Goal: Transaction & Acquisition: Book appointment/travel/reservation

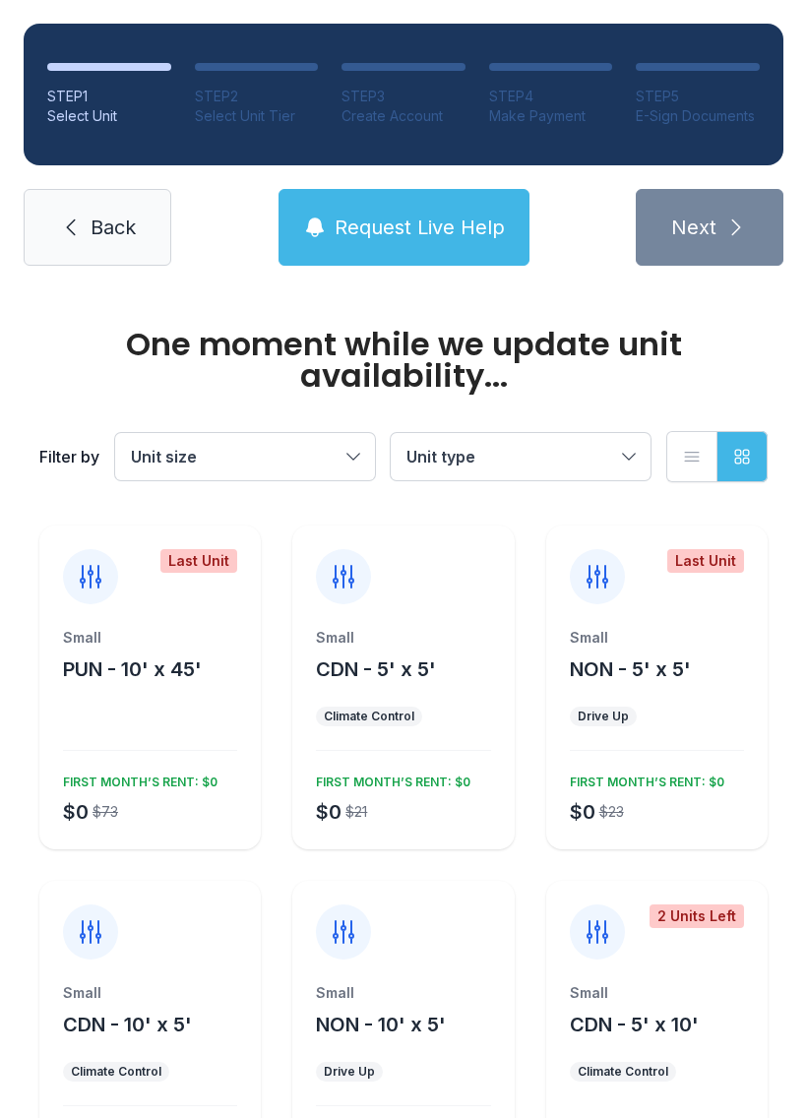
click at [451, 221] on span "Request Live Help" at bounding box center [420, 228] width 170 height 28
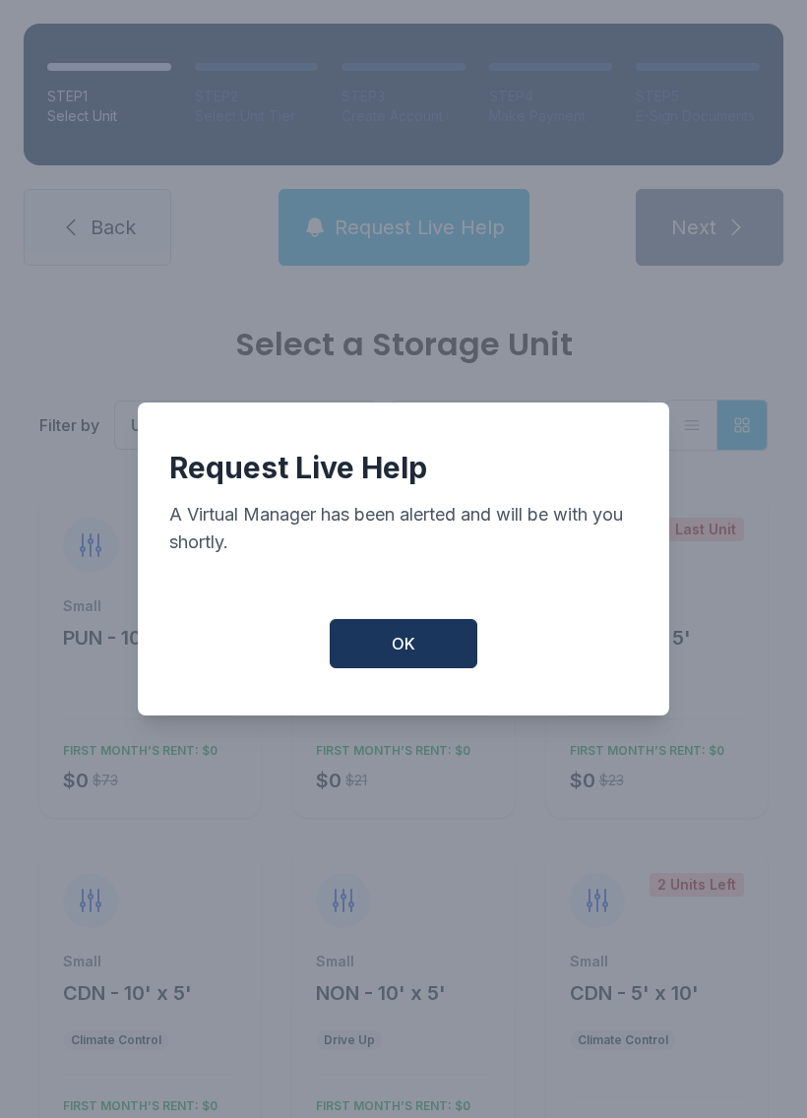
click at [439, 644] on button "OK" at bounding box center [404, 643] width 148 height 49
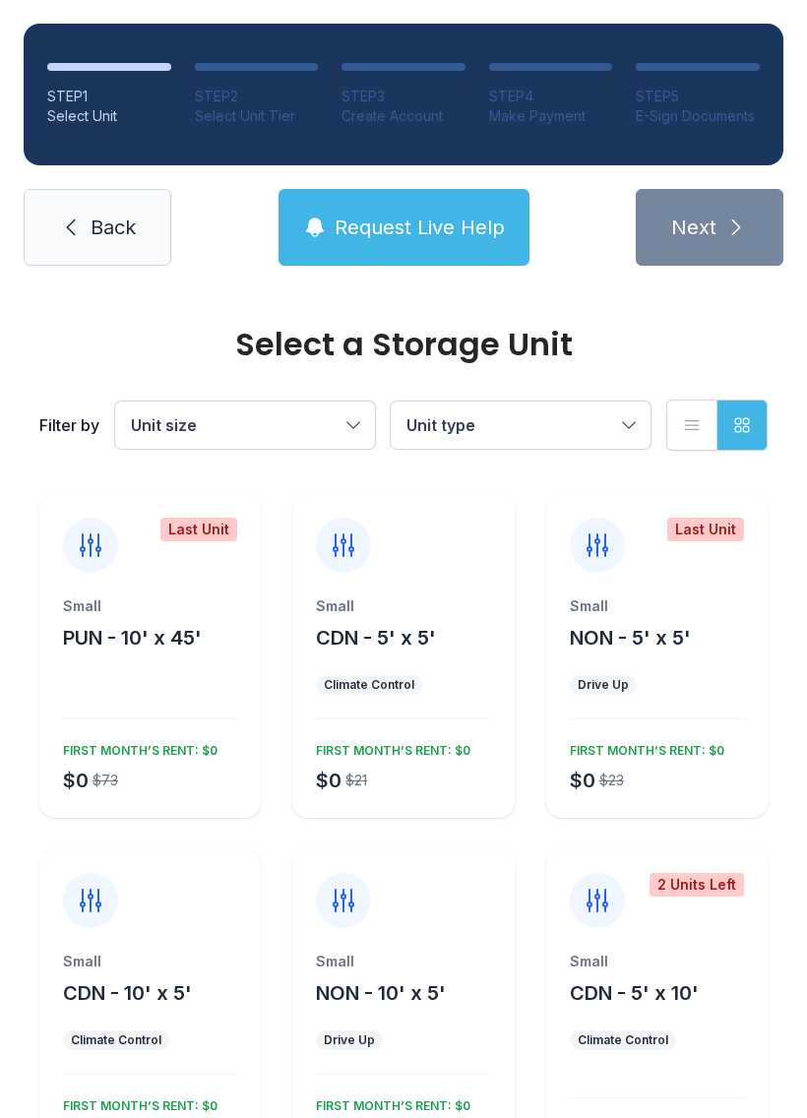
click at [396, 221] on span "Request Live Help" at bounding box center [420, 228] width 170 height 28
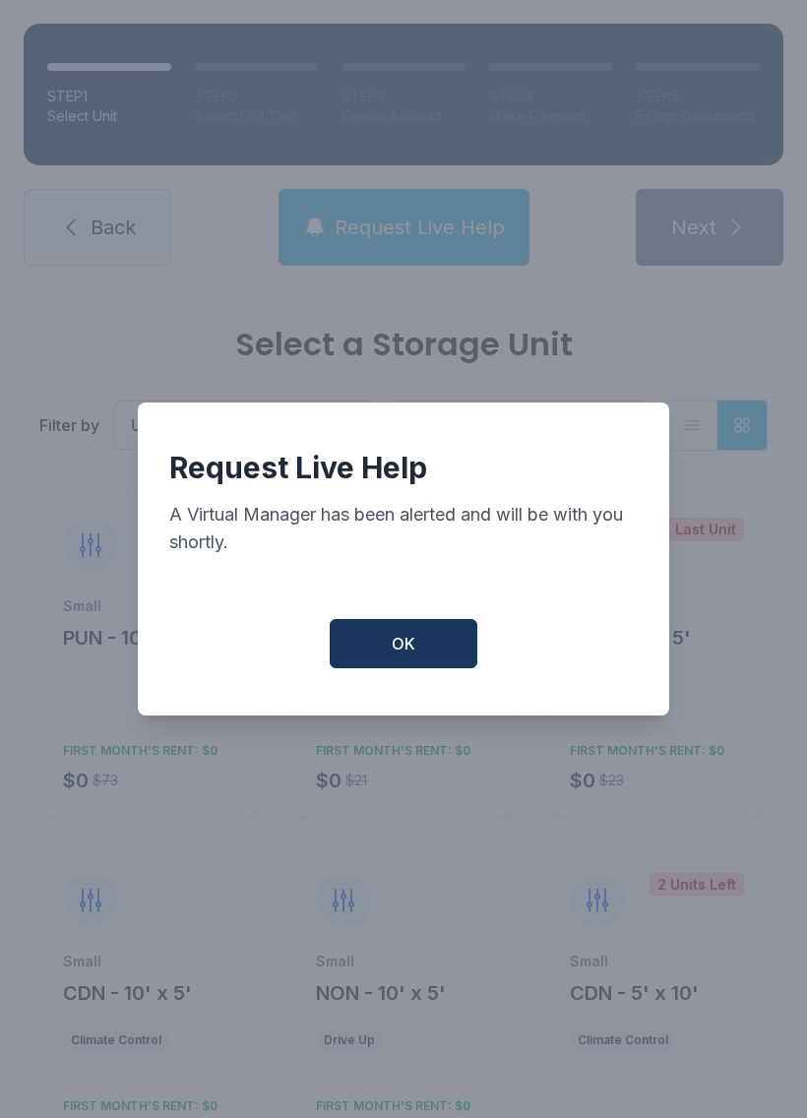
click at [420, 643] on button "OK" at bounding box center [404, 643] width 148 height 49
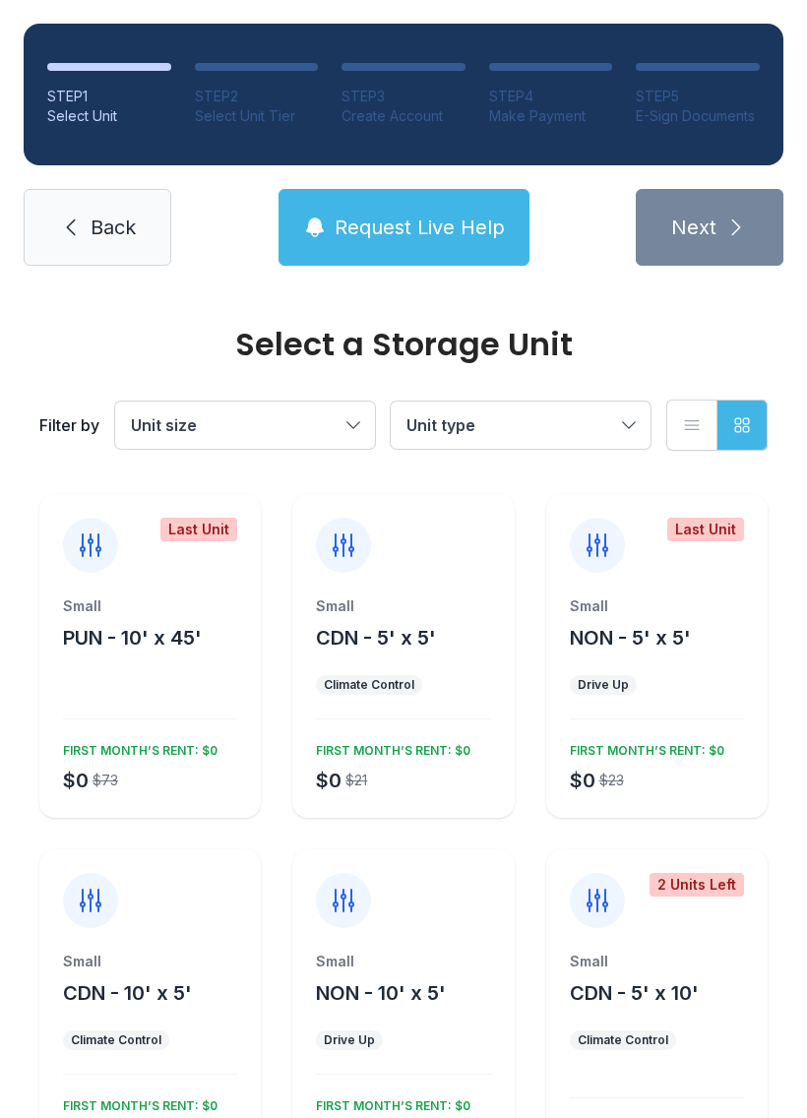
click at [504, 214] on button "Request Live Help" at bounding box center [403, 227] width 251 height 77
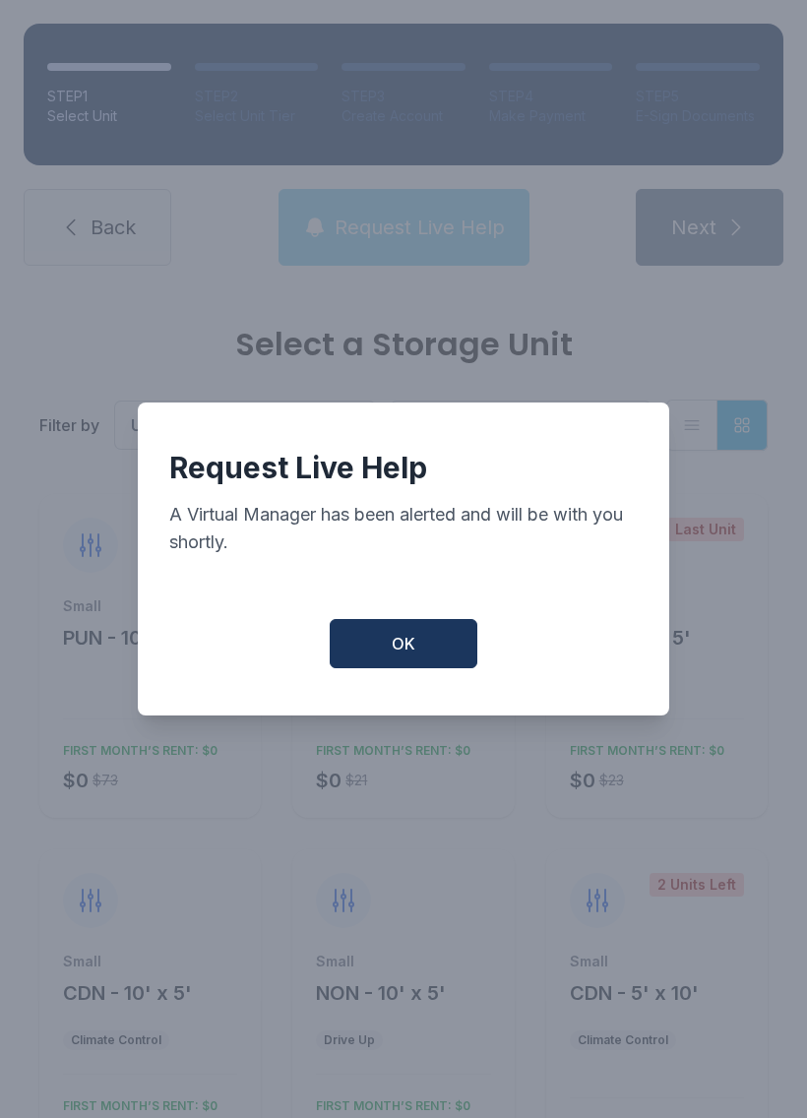
click at [504, 214] on div "Request Live Help A Virtual Manager has been alerted and will be with you short…" at bounding box center [403, 559] width 807 height 1118
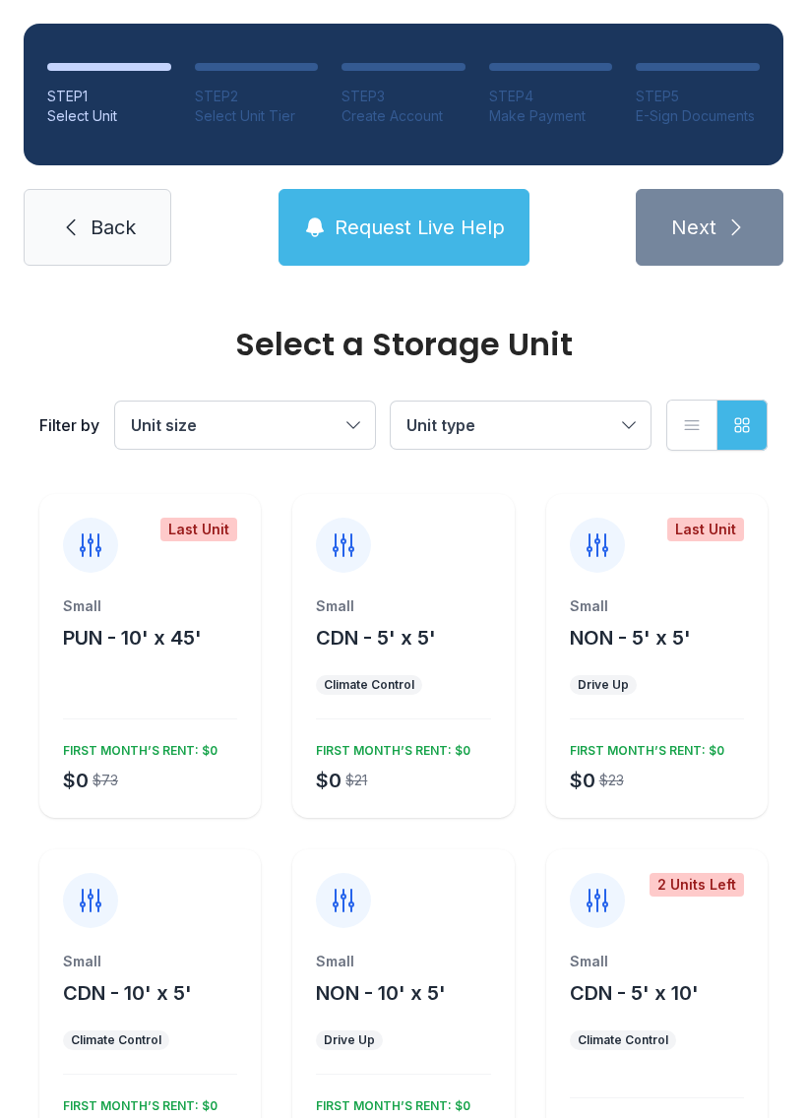
click at [458, 211] on button "Request Live Help" at bounding box center [403, 227] width 251 height 77
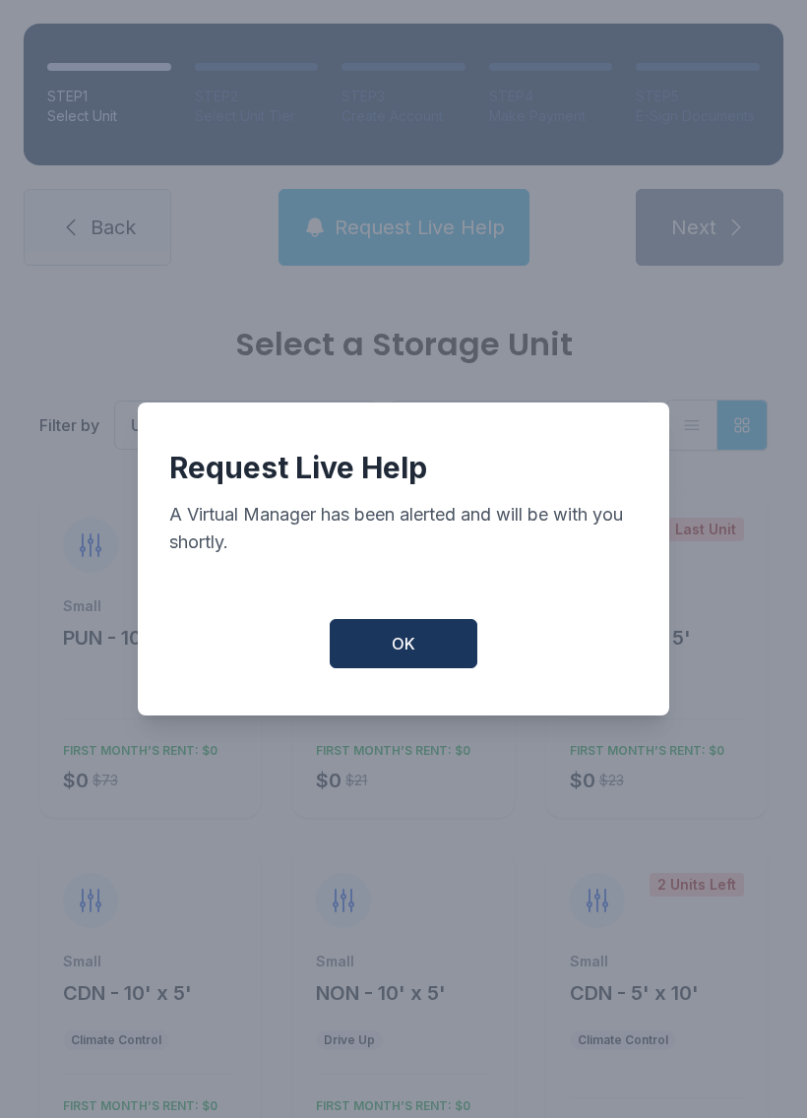
click at [424, 219] on div "Request Live Help A Virtual Manager has been alerted and will be with you short…" at bounding box center [403, 559] width 807 height 1118
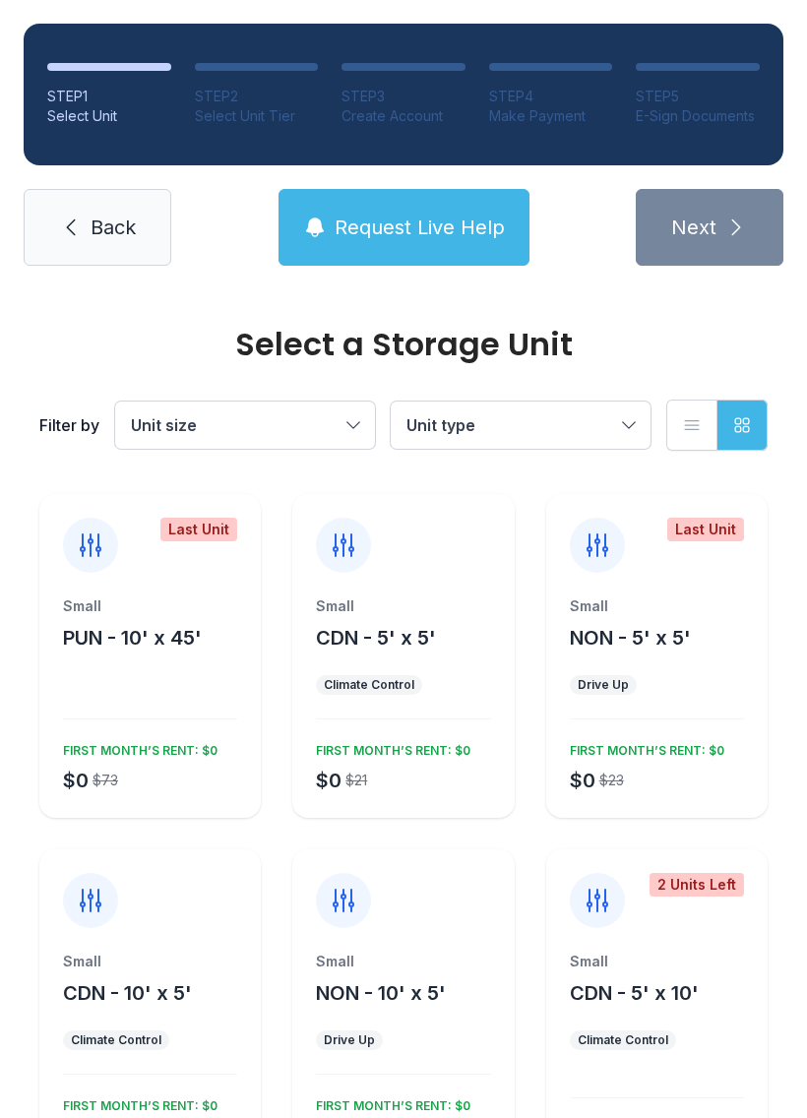
click at [468, 643] on div "Small CDN - 5' x 5'" at bounding box center [403, 623] width 174 height 55
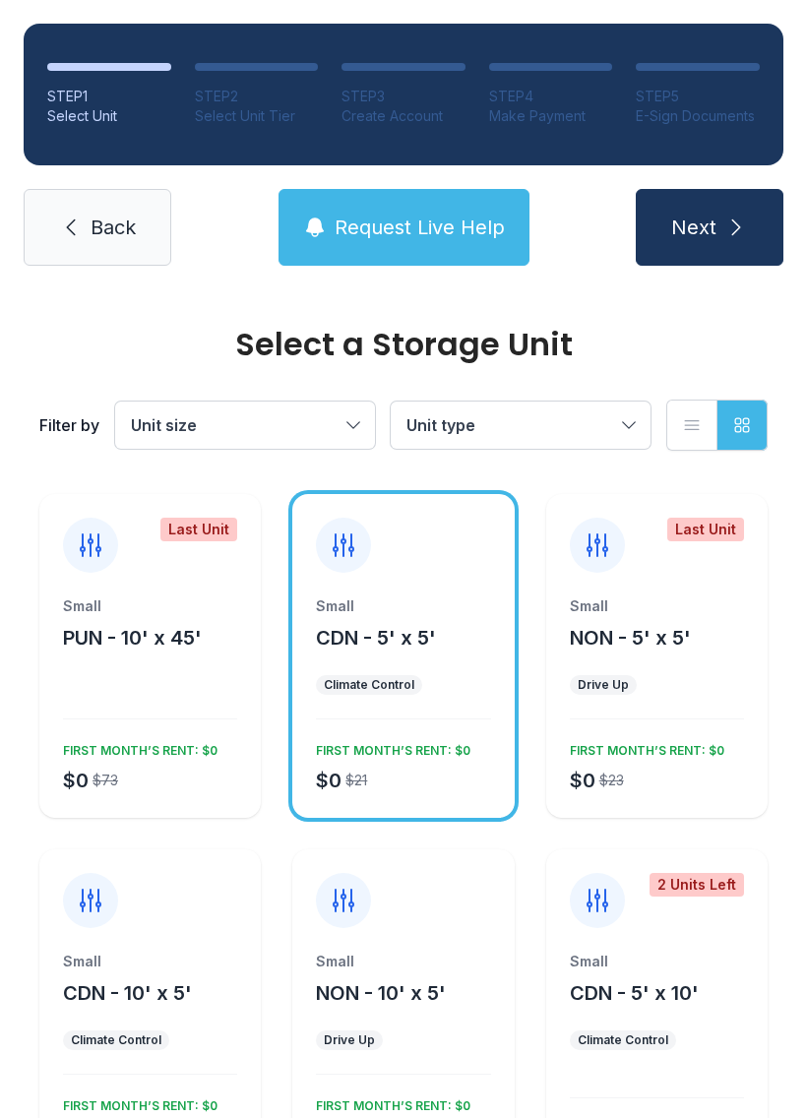
click at [415, 229] on span "Request Live Help" at bounding box center [420, 228] width 170 height 28
click at [403, 218] on div "Request Live Help A Virtual Manager has been alerted and will be with you short…" at bounding box center [403, 559] width 807 height 1118
click at [457, 685] on ul "Climate Control" at bounding box center [403, 685] width 174 height 20
click at [694, 229] on span "Next" at bounding box center [693, 228] width 45 height 28
click at [463, 244] on button "Request Live Help" at bounding box center [403, 227] width 251 height 77
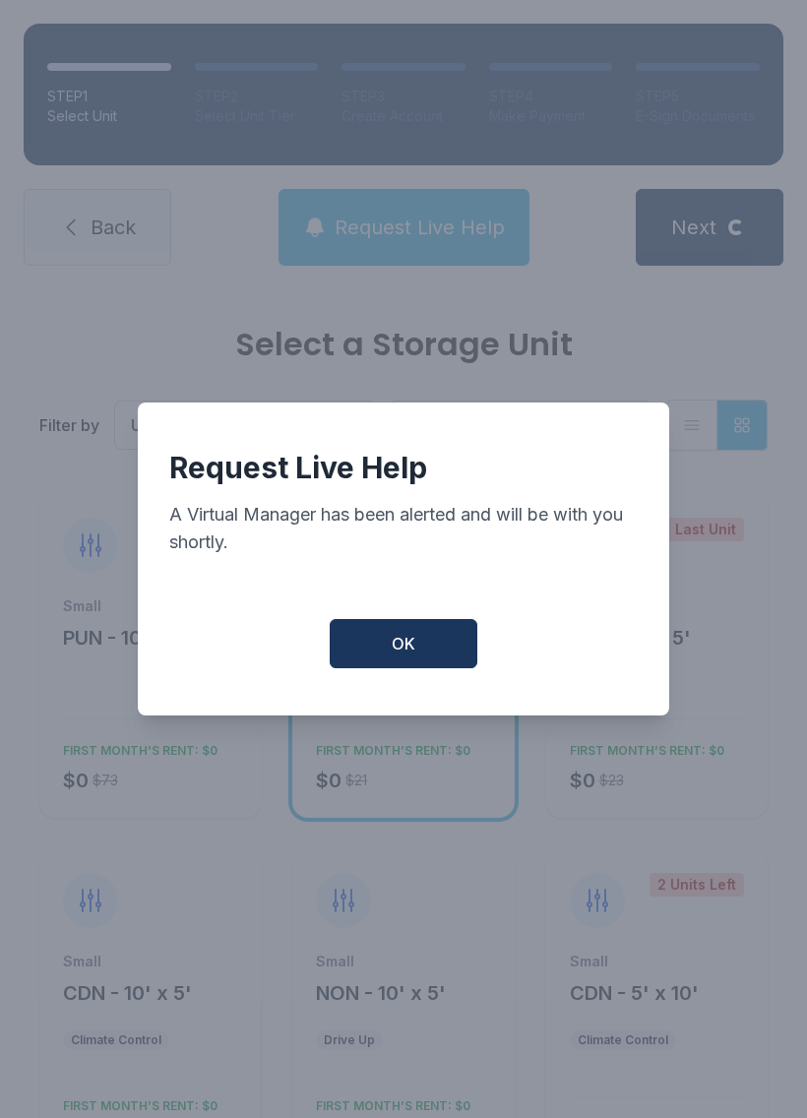
click at [703, 237] on div "Request Live Help A Virtual Manager has been alerted and will be with you short…" at bounding box center [403, 559] width 807 height 1118
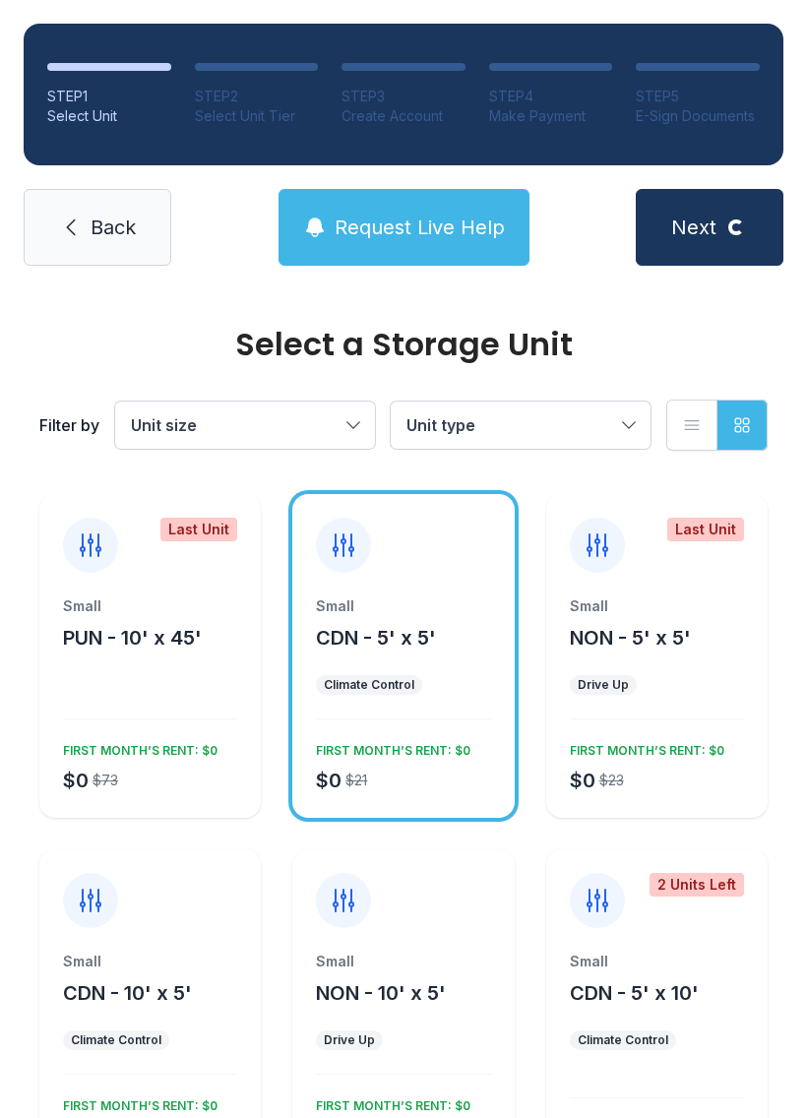
click at [425, 222] on span "Request Live Help" at bounding box center [420, 228] width 170 height 28
click at [470, 220] on span "Request Live Help" at bounding box center [420, 228] width 170 height 28
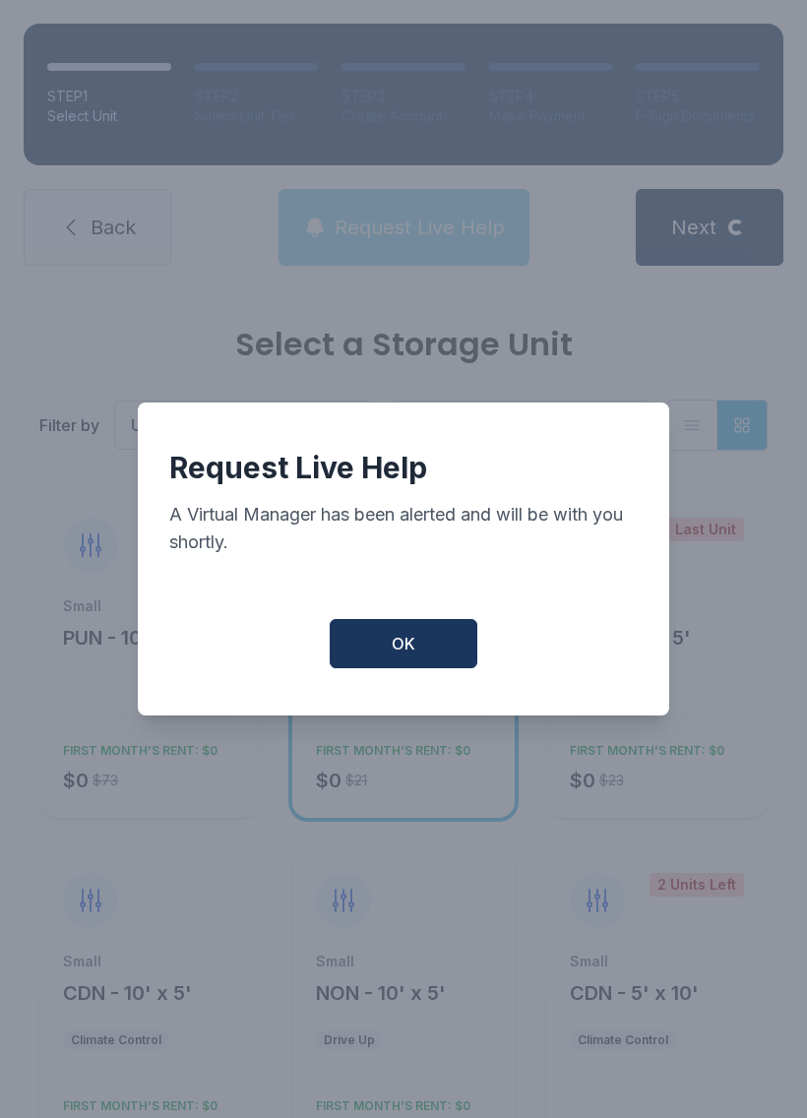
click at [470, 220] on div "Request Live Help A Virtual Manager has been alerted and will be with you short…" at bounding box center [403, 559] width 807 height 1118
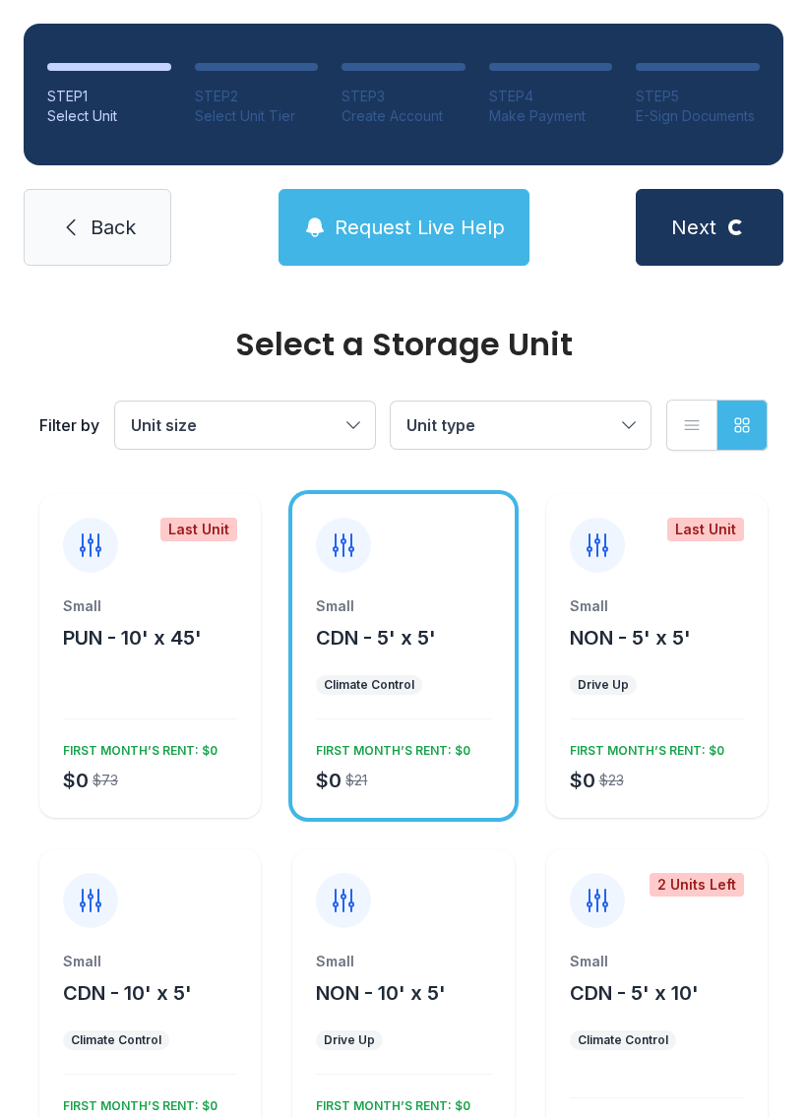
click at [668, 181] on div "STEP 1 Select Unit STEP 2 Select Unit Tier STEP 3 Create Account STEP 4 Make Pa…" at bounding box center [403, 144] width 807 height 289
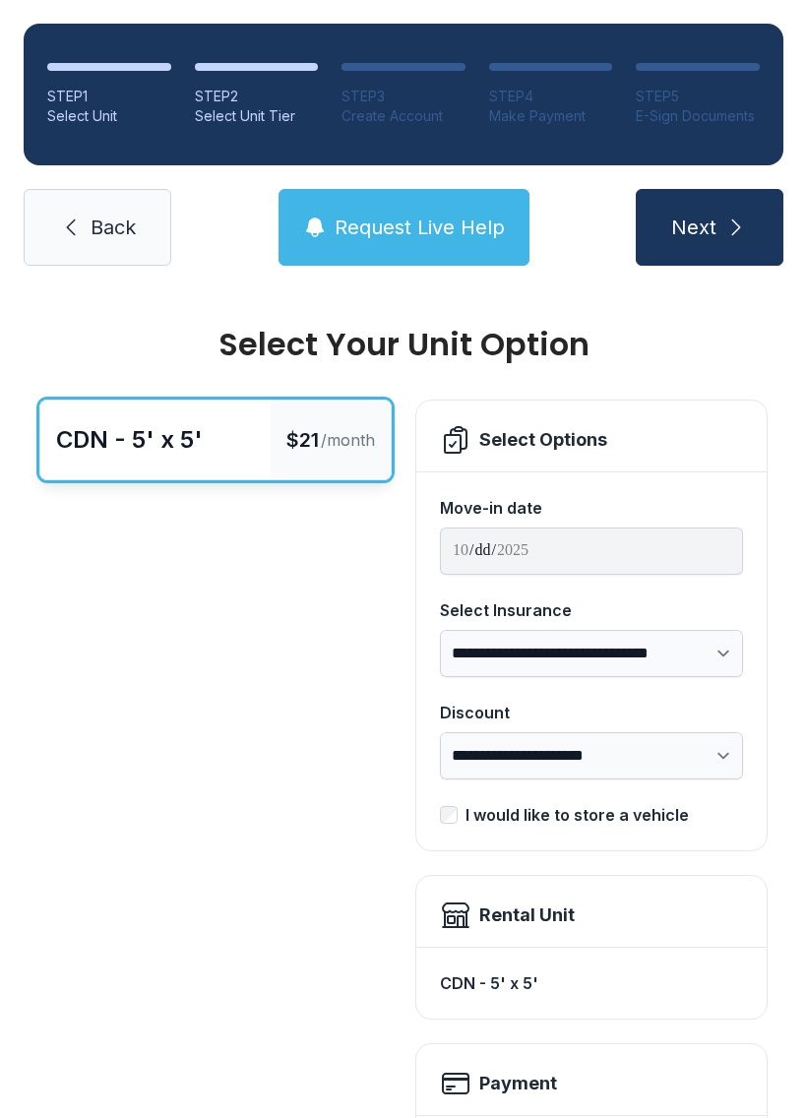
click at [431, 121] on div "Create Account" at bounding box center [403, 116] width 124 height 20
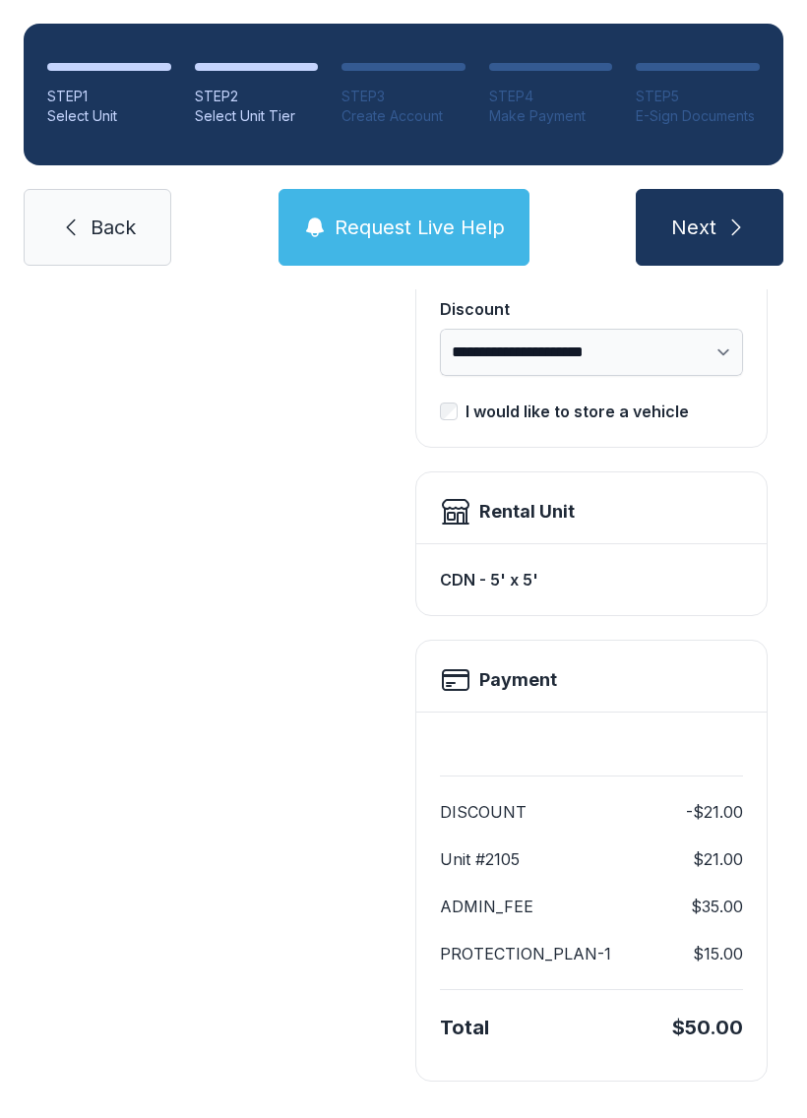
scroll to position [402, 0]
click at [127, 221] on span "Back" at bounding box center [113, 228] width 45 height 28
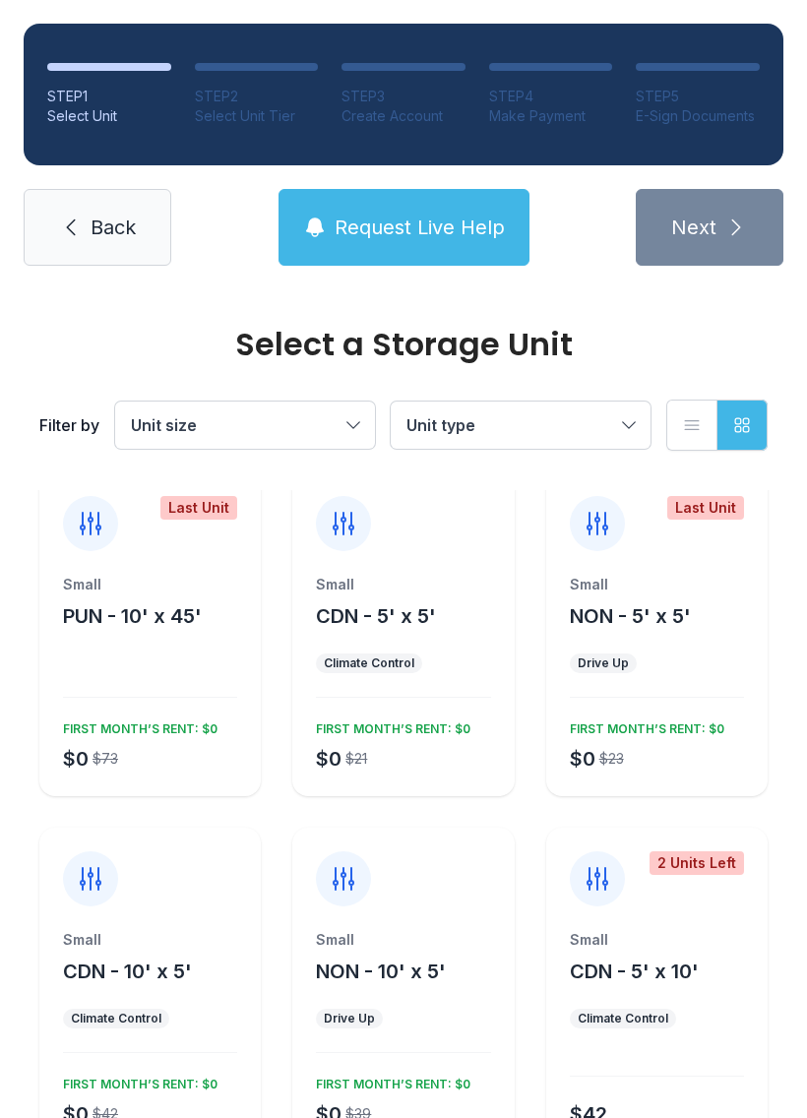
scroll to position [13, 0]
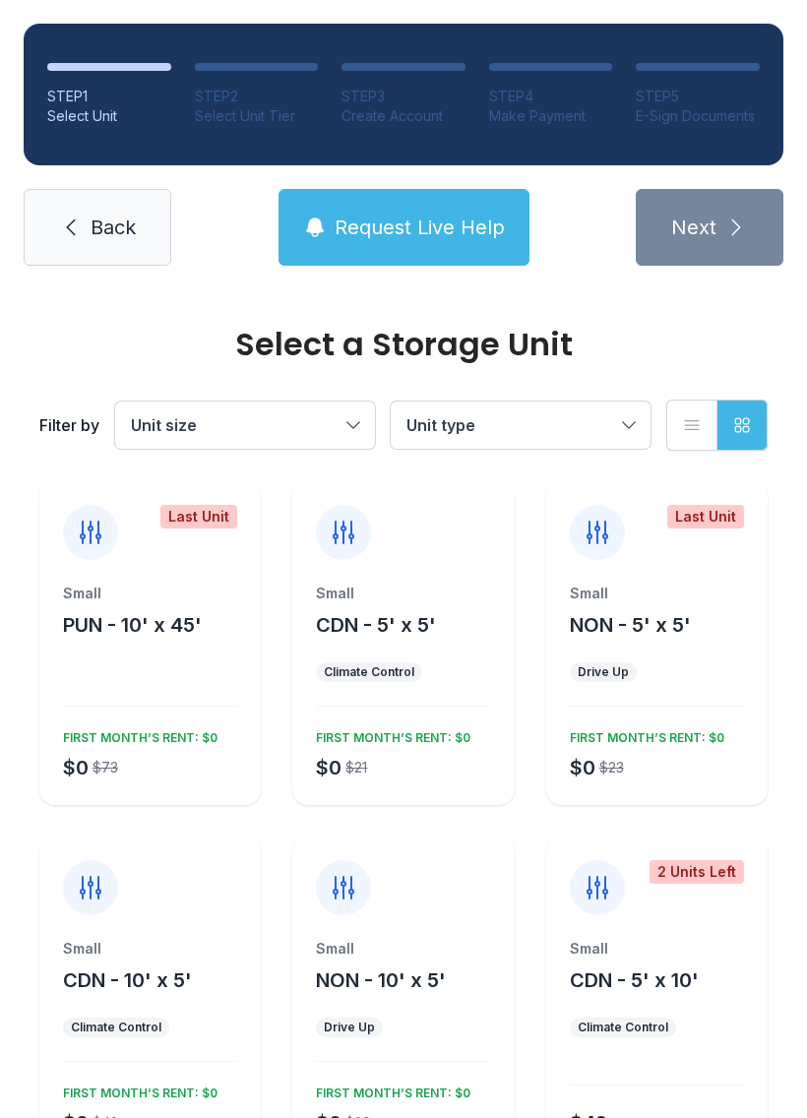
click at [159, 586] on div "Small" at bounding box center [150, 593] width 174 height 20
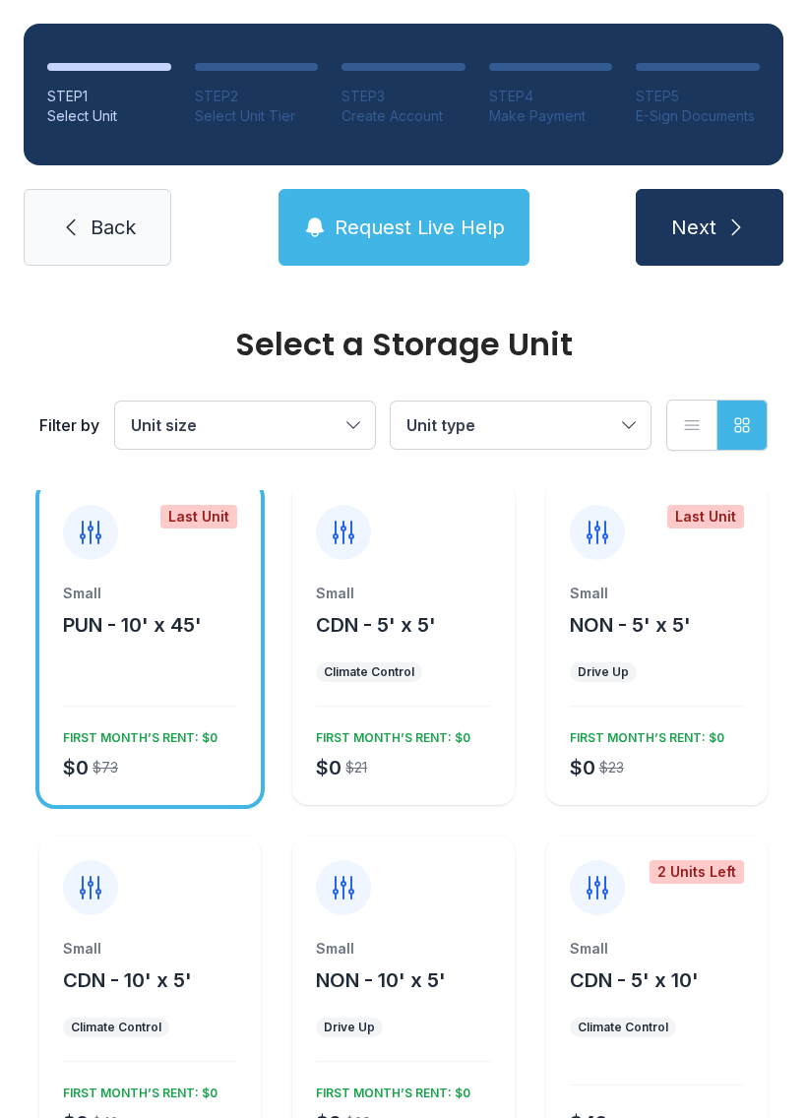
click at [372, 413] on button "Unit size" at bounding box center [245, 424] width 260 height 47
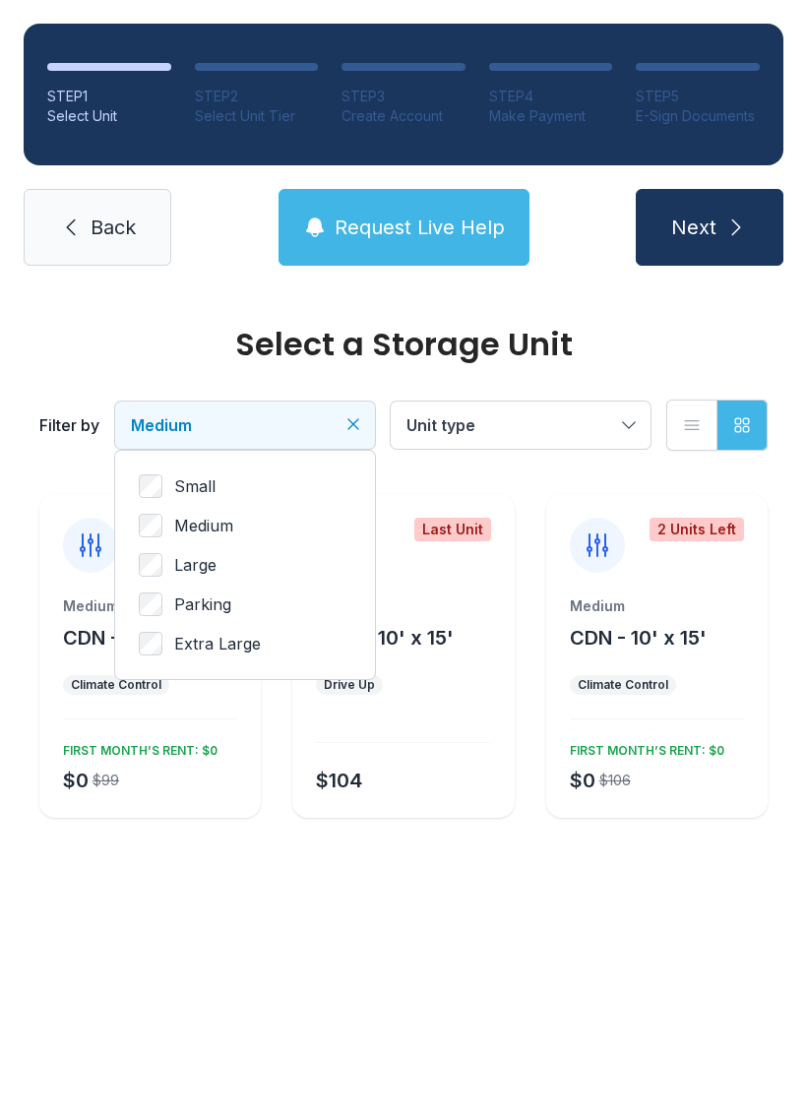
scroll to position [0, 0]
click at [600, 422] on span "Unit type" at bounding box center [510, 425] width 209 height 24
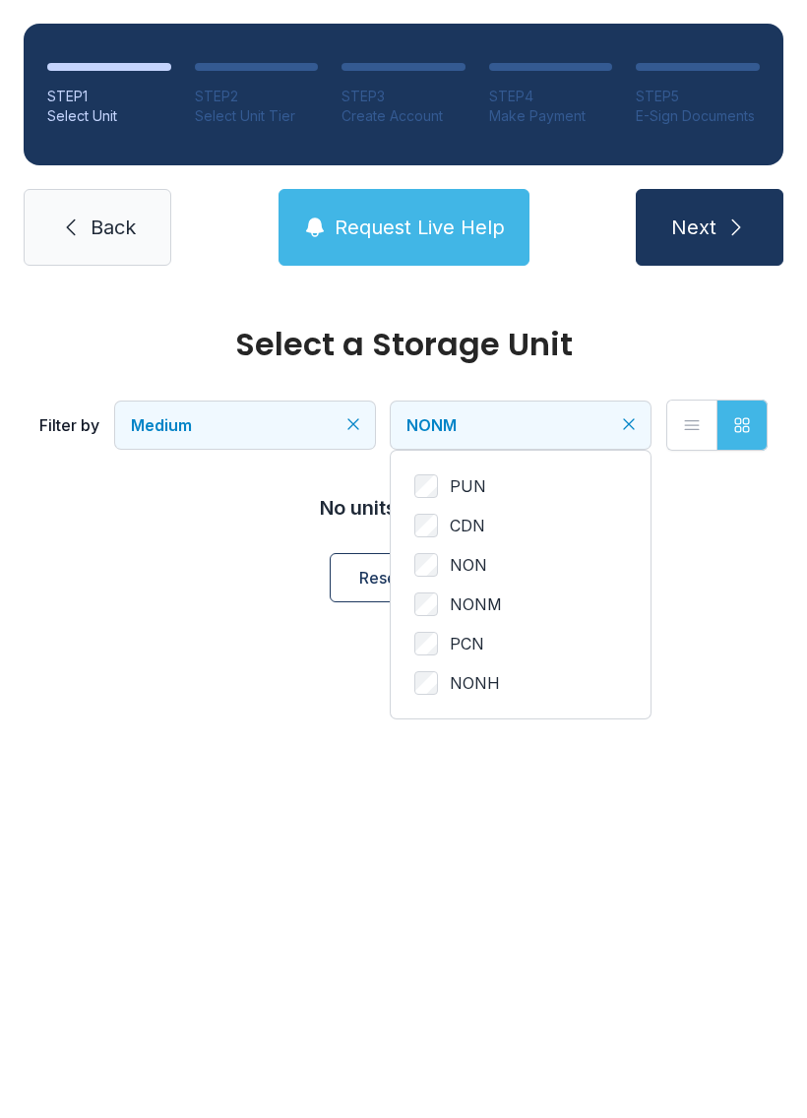
click at [736, 210] on button "Next" at bounding box center [710, 227] width 148 height 77
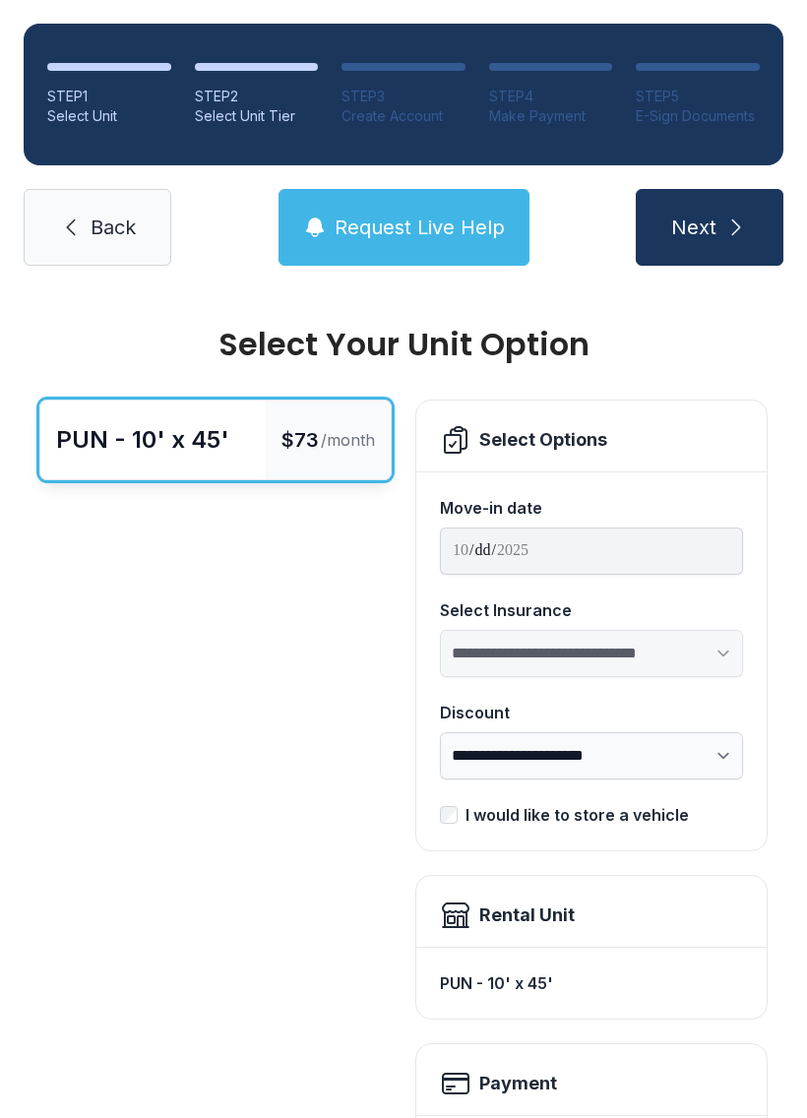
click at [708, 199] on button "Next" at bounding box center [710, 227] width 148 height 77
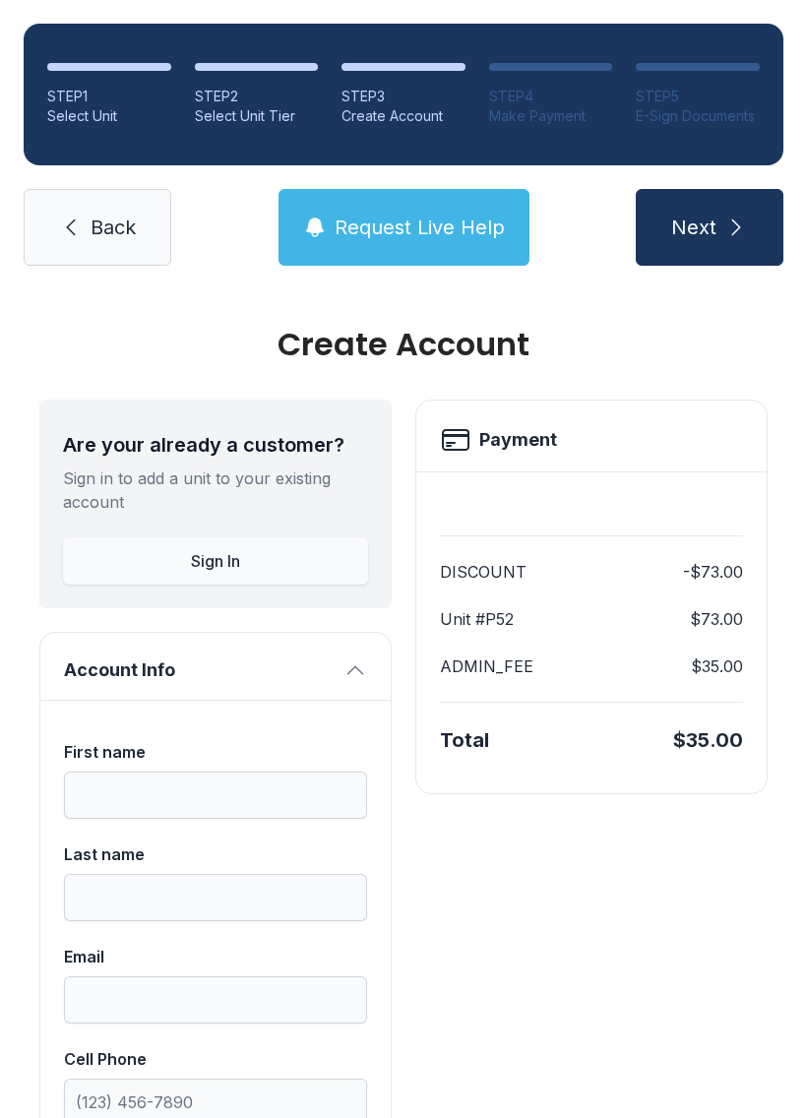
click at [707, 224] on span "Next" at bounding box center [693, 228] width 45 height 28
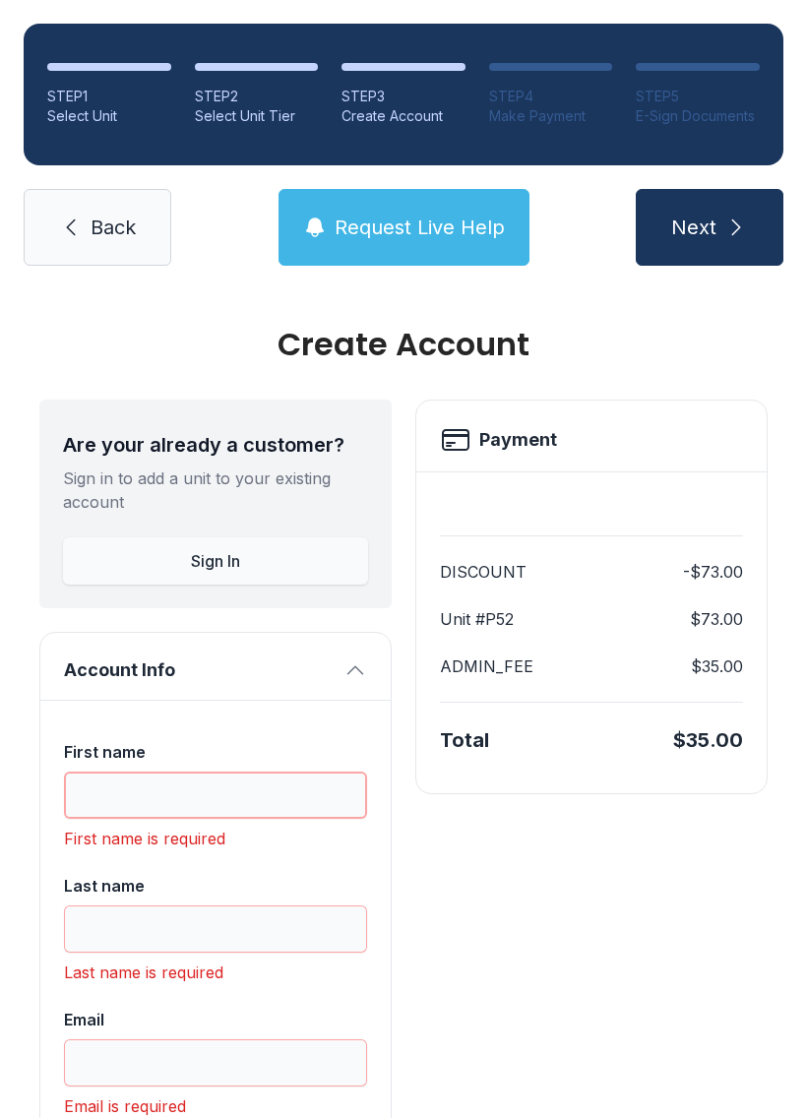
scroll to position [43, 0]
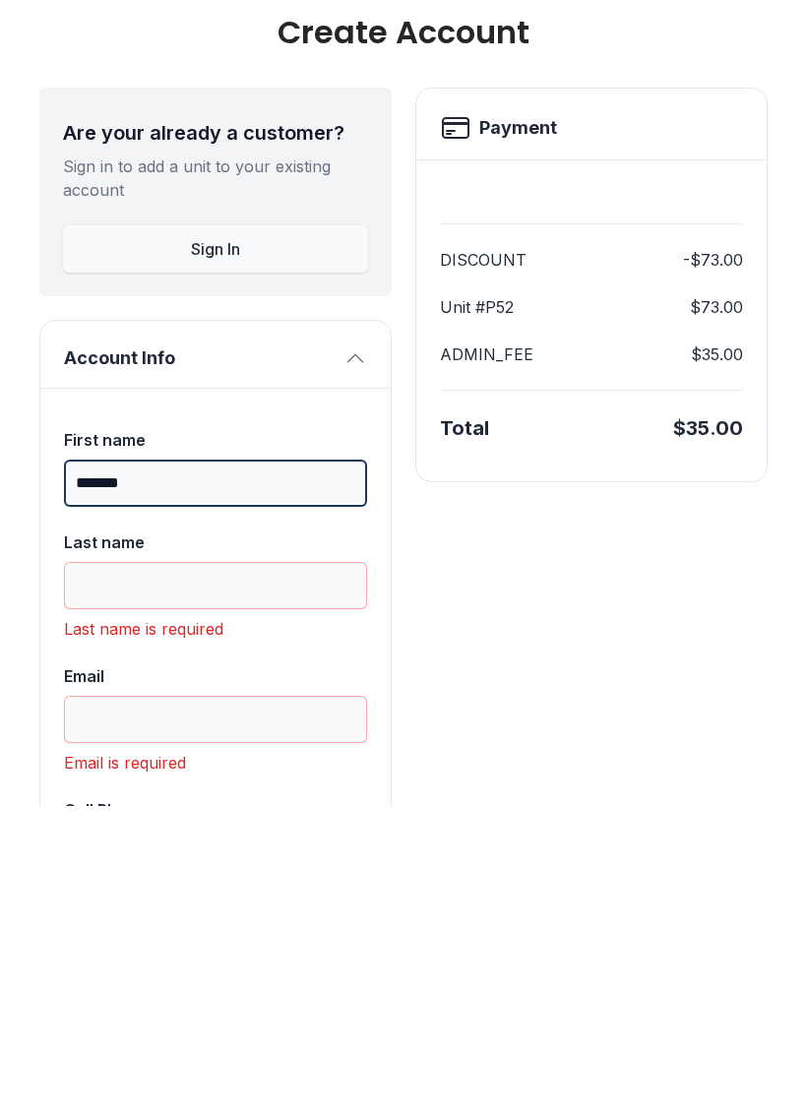
type input "*******"
click at [252, 842] on label "Last name" at bounding box center [215, 881] width 303 height 79
click at [252, 874] on input "Last name" at bounding box center [215, 897] width 303 height 47
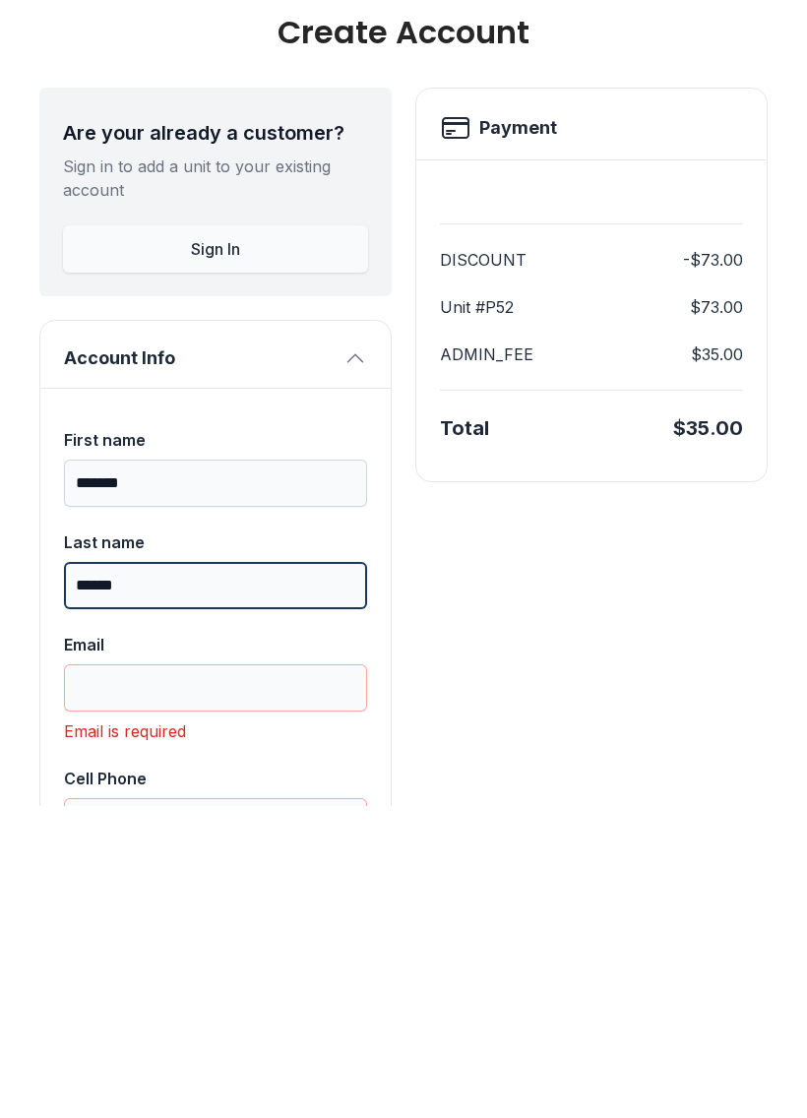
type input "******"
click at [266, 976] on input "Email" at bounding box center [215, 999] width 303 height 47
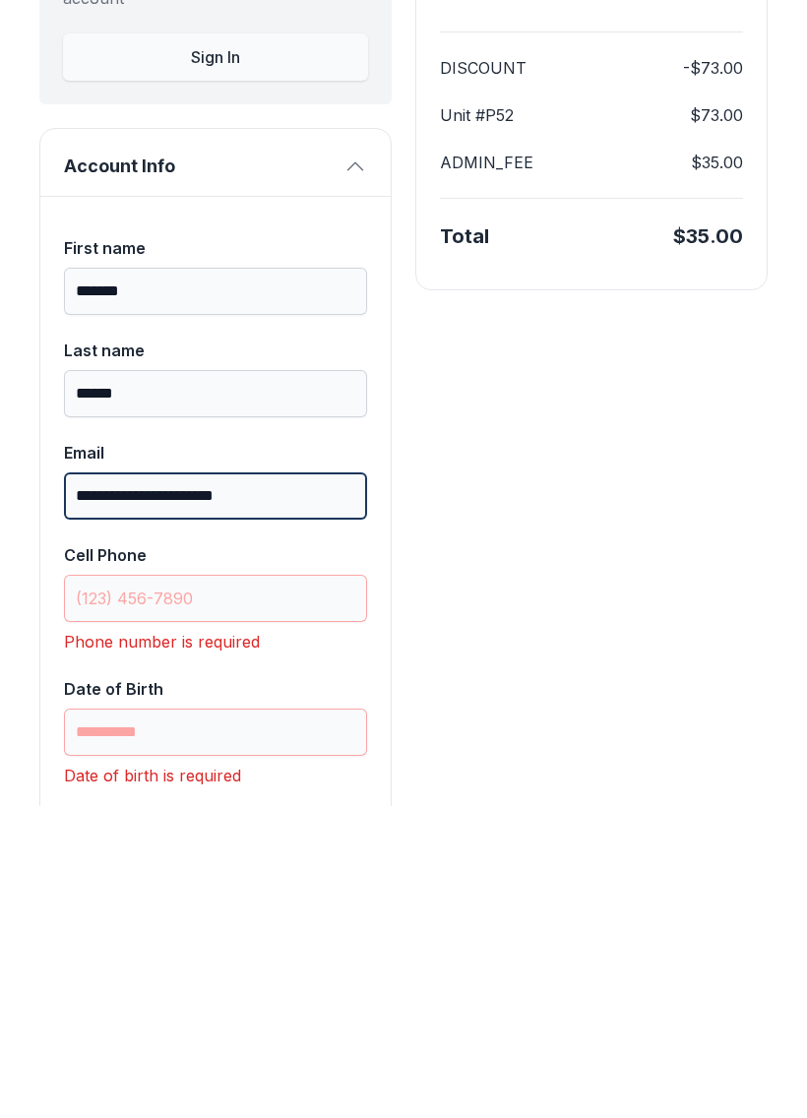
scroll to position [198, 0]
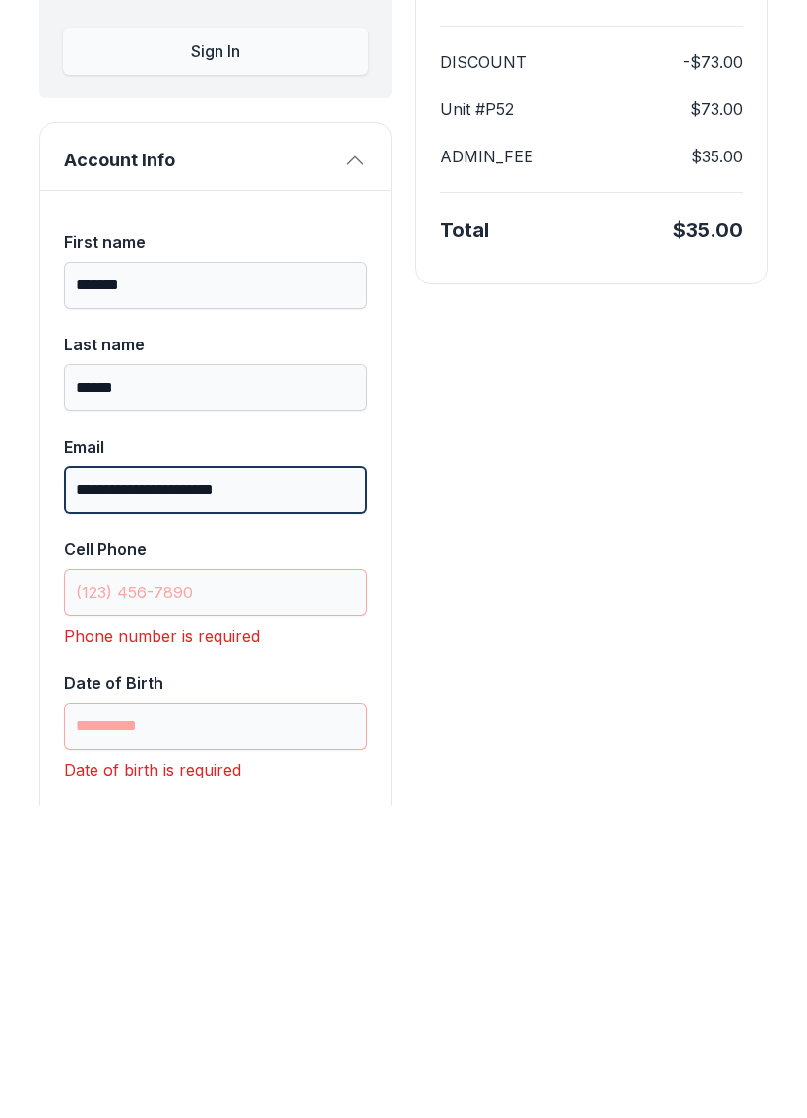
type input "**********"
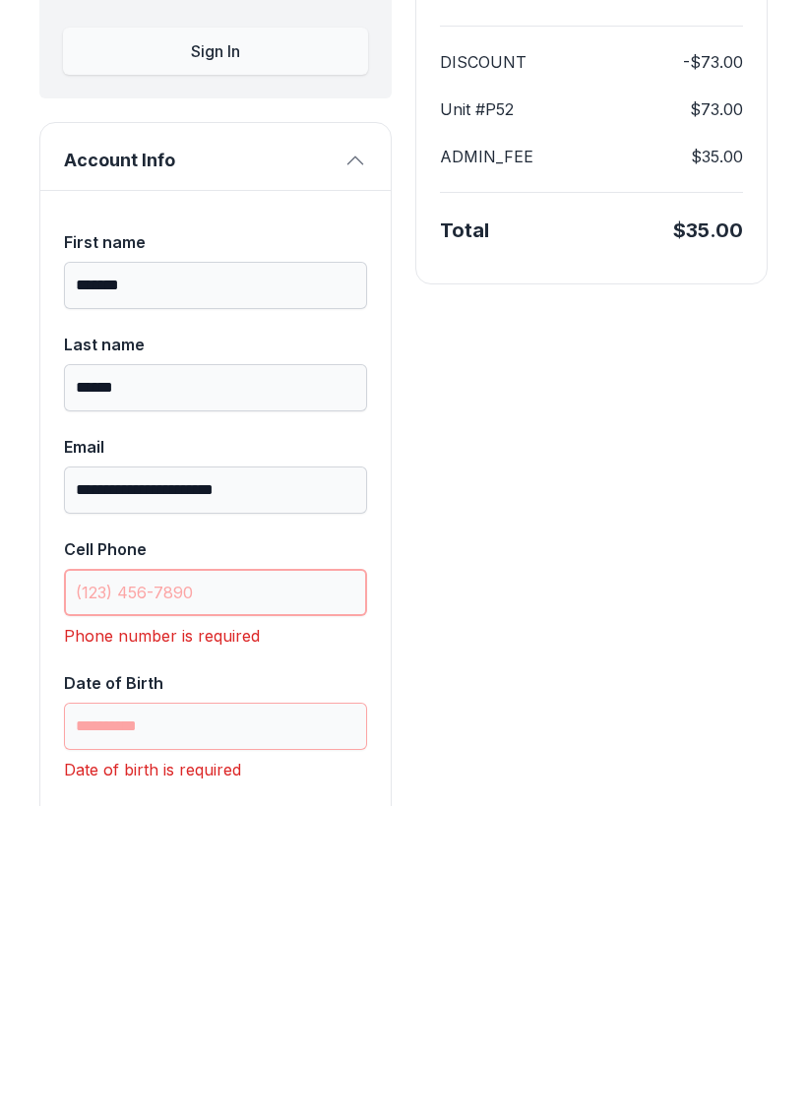
click at [164, 881] on input "Cell Phone" at bounding box center [215, 904] width 303 height 47
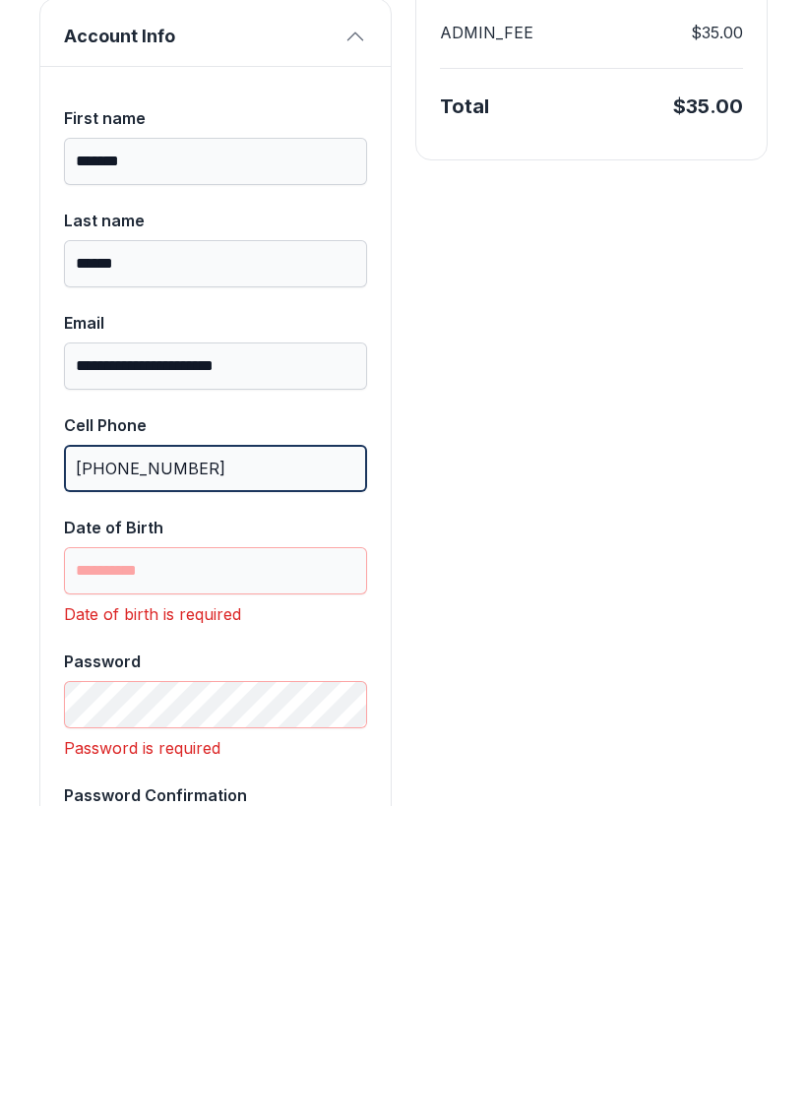
scroll to position [348, 0]
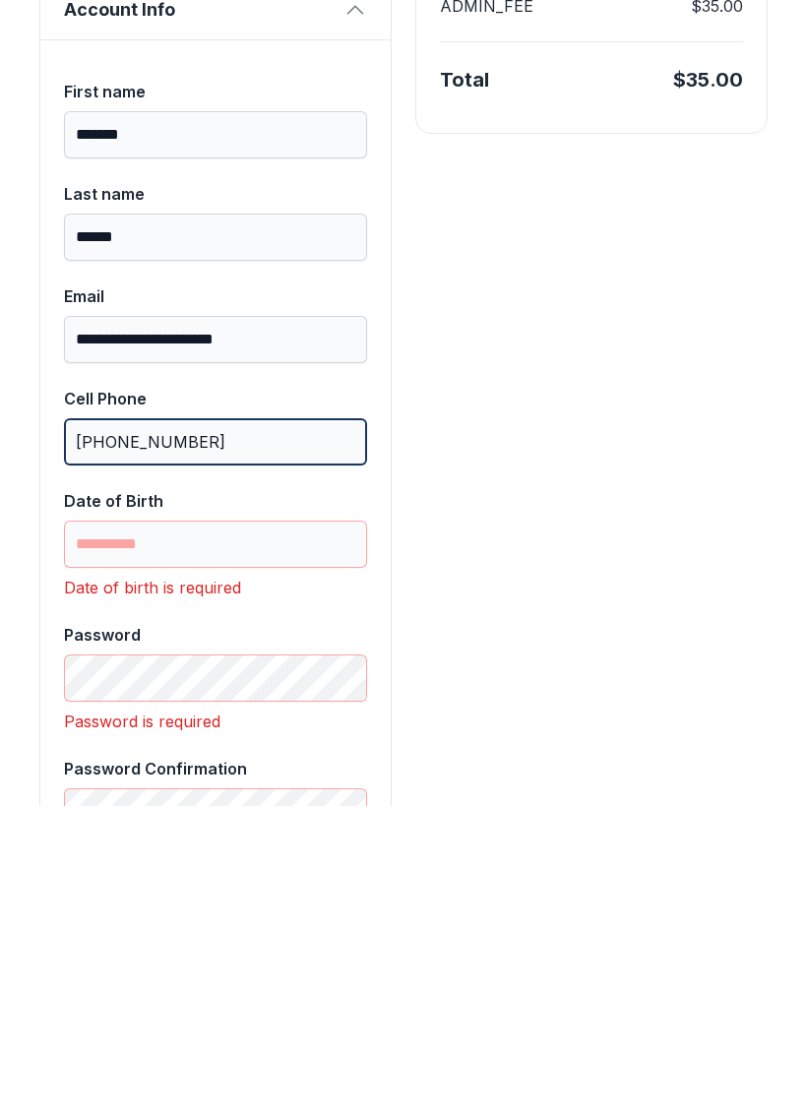
type input "[PHONE_NUMBER]"
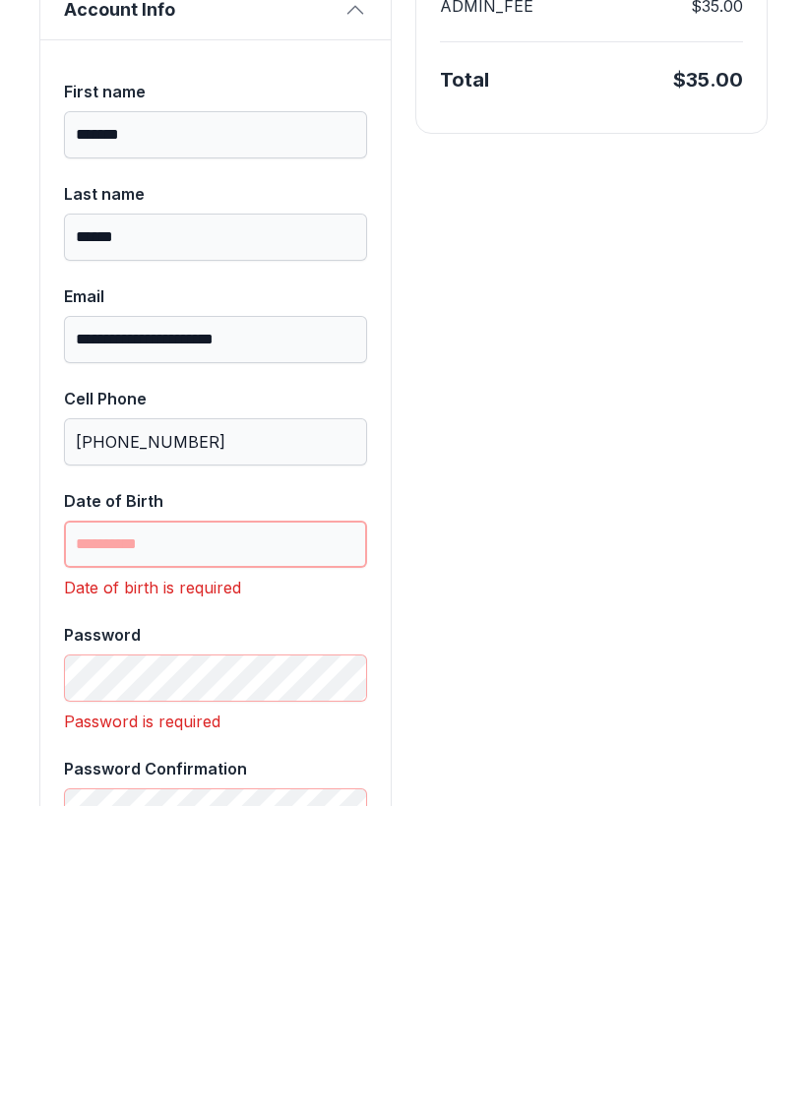
click at [178, 832] on input "Date of Birth" at bounding box center [215, 855] width 303 height 47
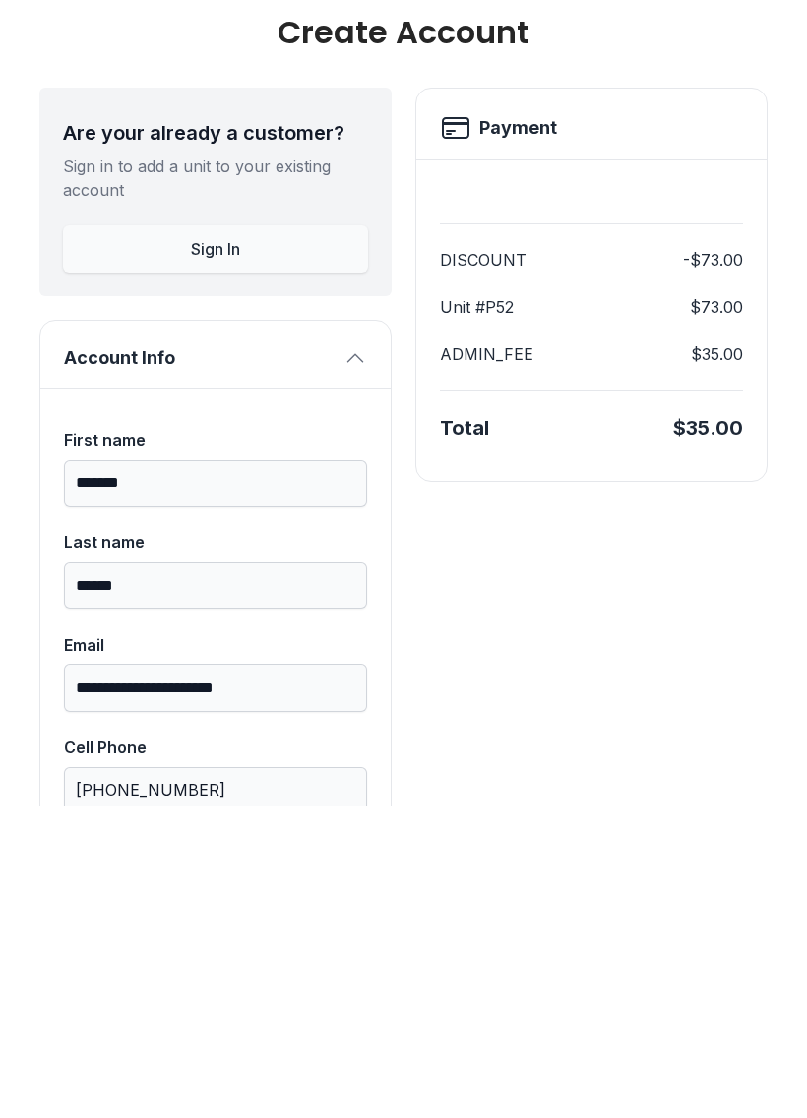
scroll to position [479, 0]
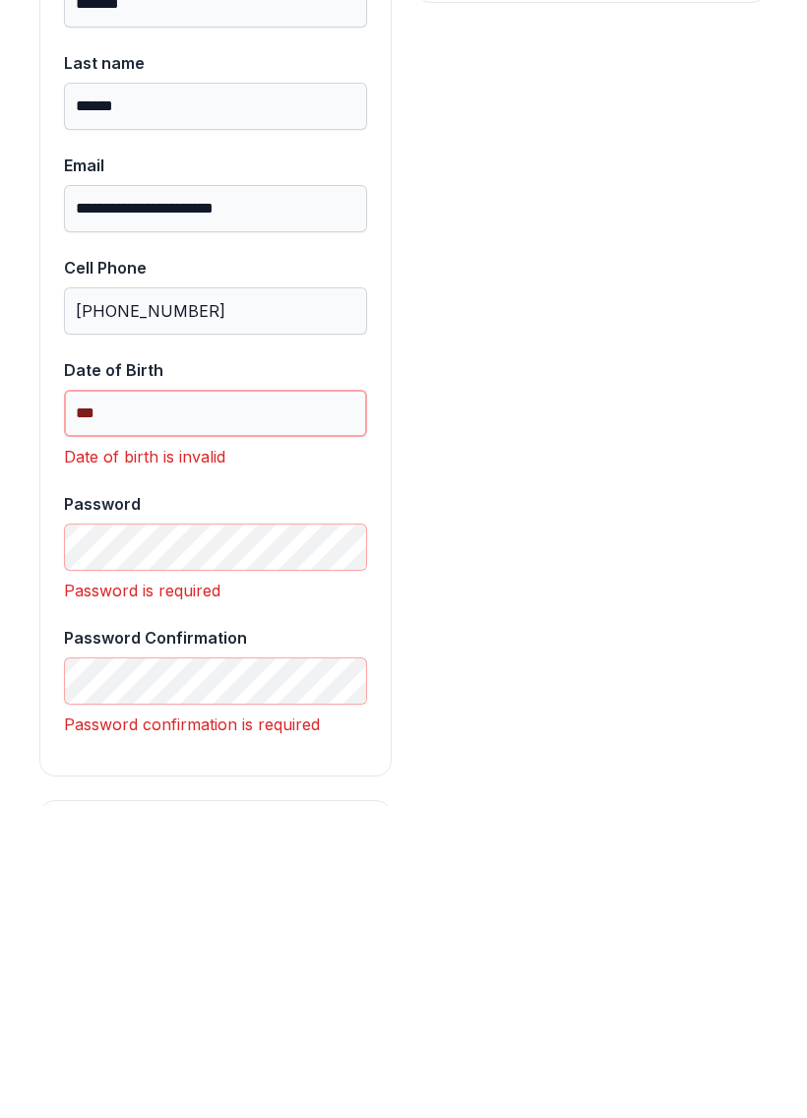
type input "*"
click at [319, 599] on input "[PHONE_NUMBER]" at bounding box center [215, 622] width 303 height 47
click at [770, 797] on div "**********" at bounding box center [403, 998] width 807 height 2377
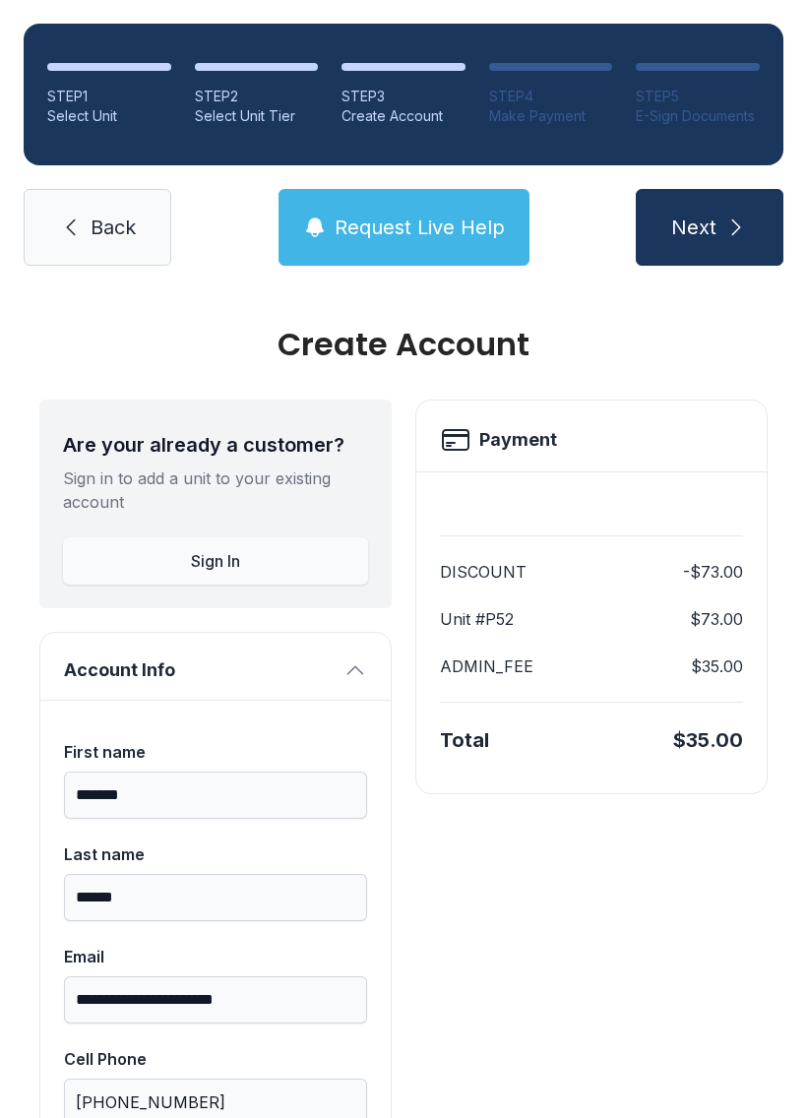
scroll to position [0, 0]
click at [470, 141] on div "STEP 1 Select Unit STEP 2 Select Unit Tier STEP 3 Create Account STEP 4 Make Pa…" at bounding box center [403, 144] width 807 height 289
click at [124, 189] on link "Back" at bounding box center [98, 227] width 148 height 77
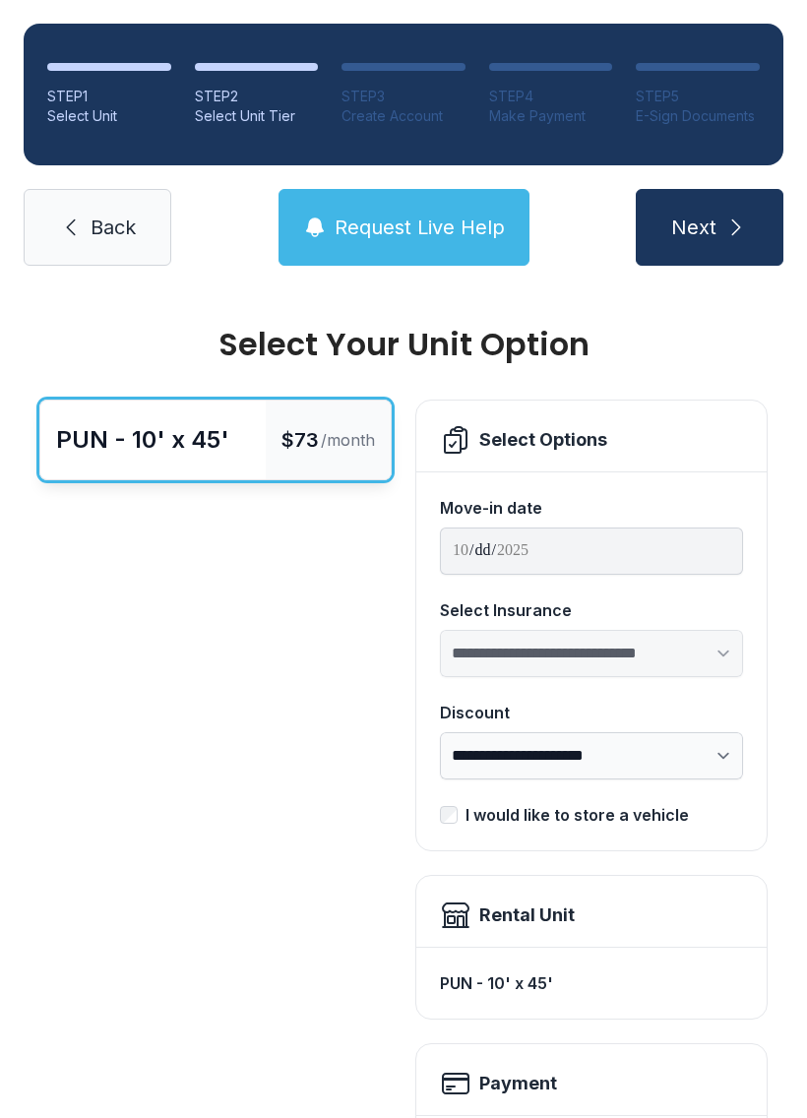
click at [127, 231] on span "Back" at bounding box center [113, 228] width 45 height 28
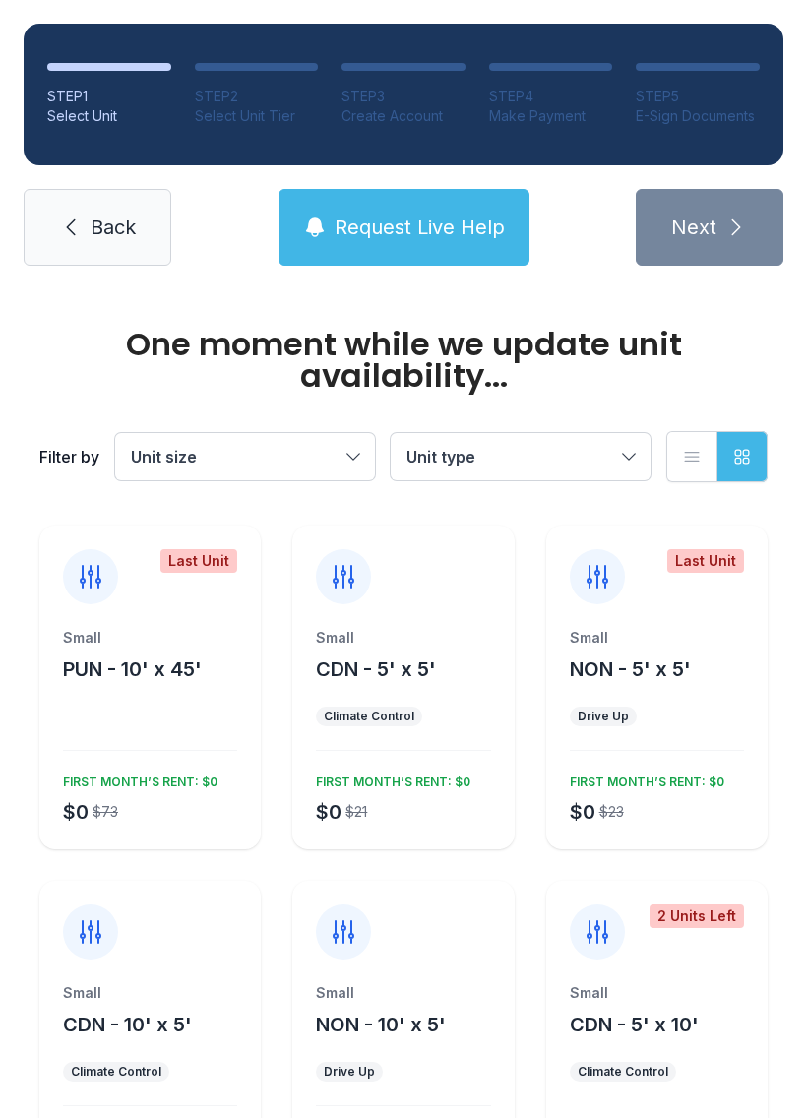
click at [126, 214] on span "Back" at bounding box center [113, 228] width 45 height 28
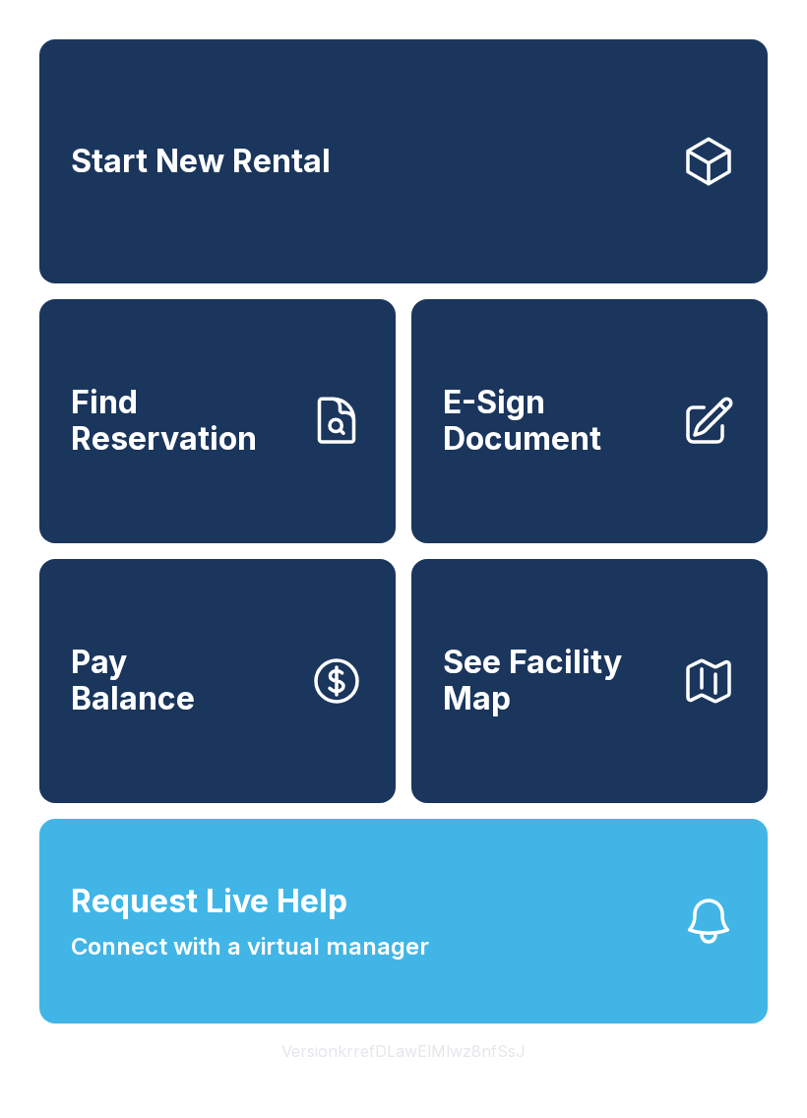
click at [564, 980] on button "Request Live Help Connect with a virtual manager" at bounding box center [403, 921] width 728 height 205
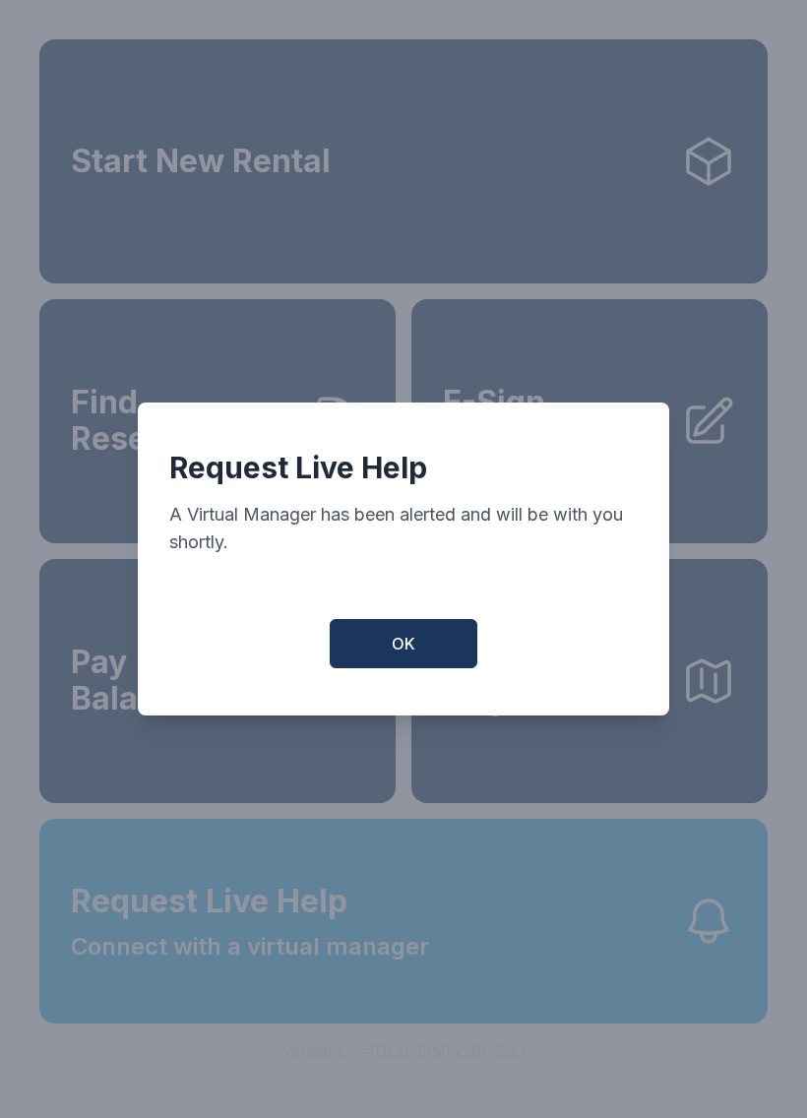
click at [444, 647] on button "OK" at bounding box center [404, 643] width 148 height 49
